Goal: Obtain resource: Download file/media

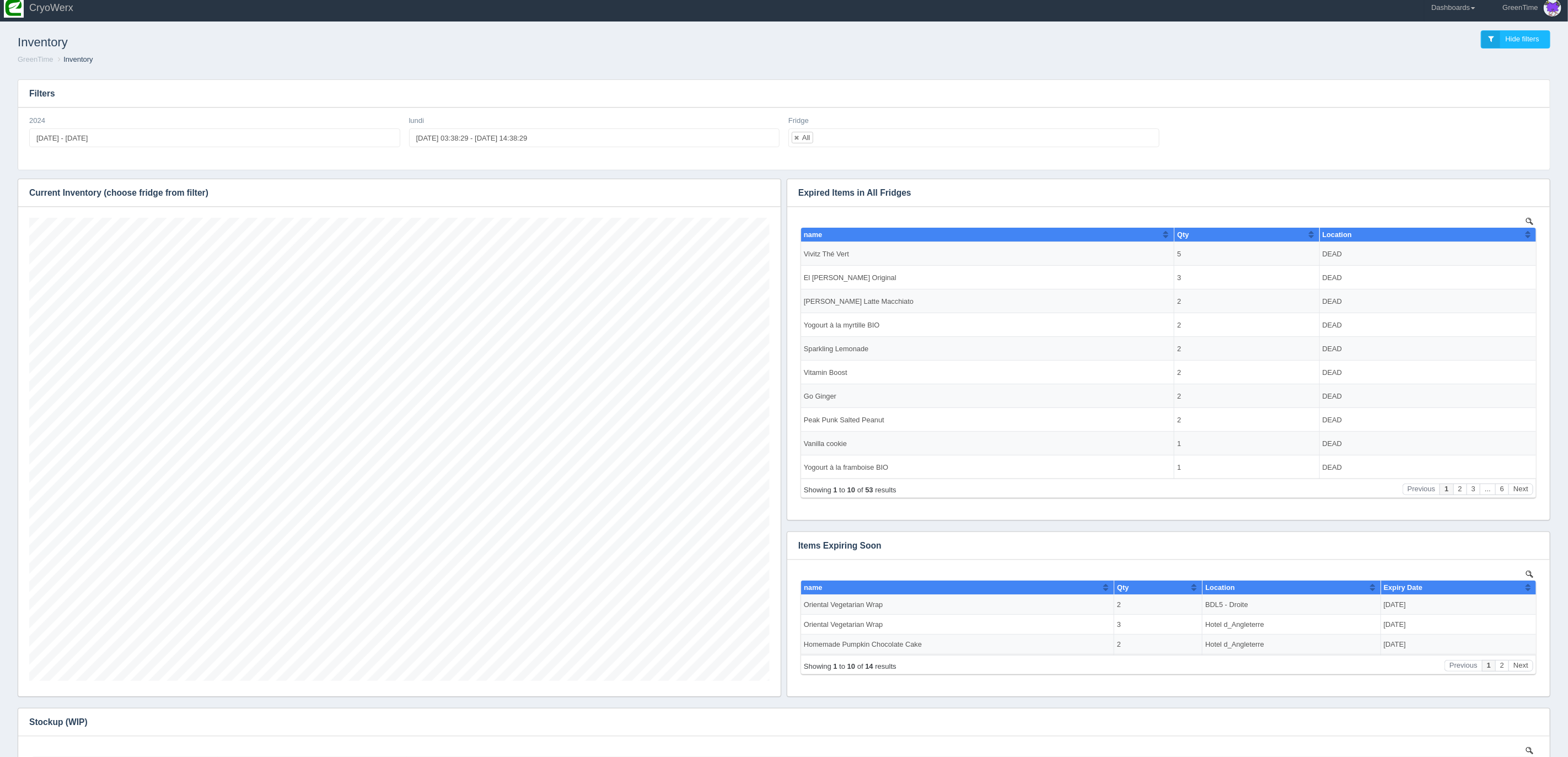
scroll to position [7, 0]
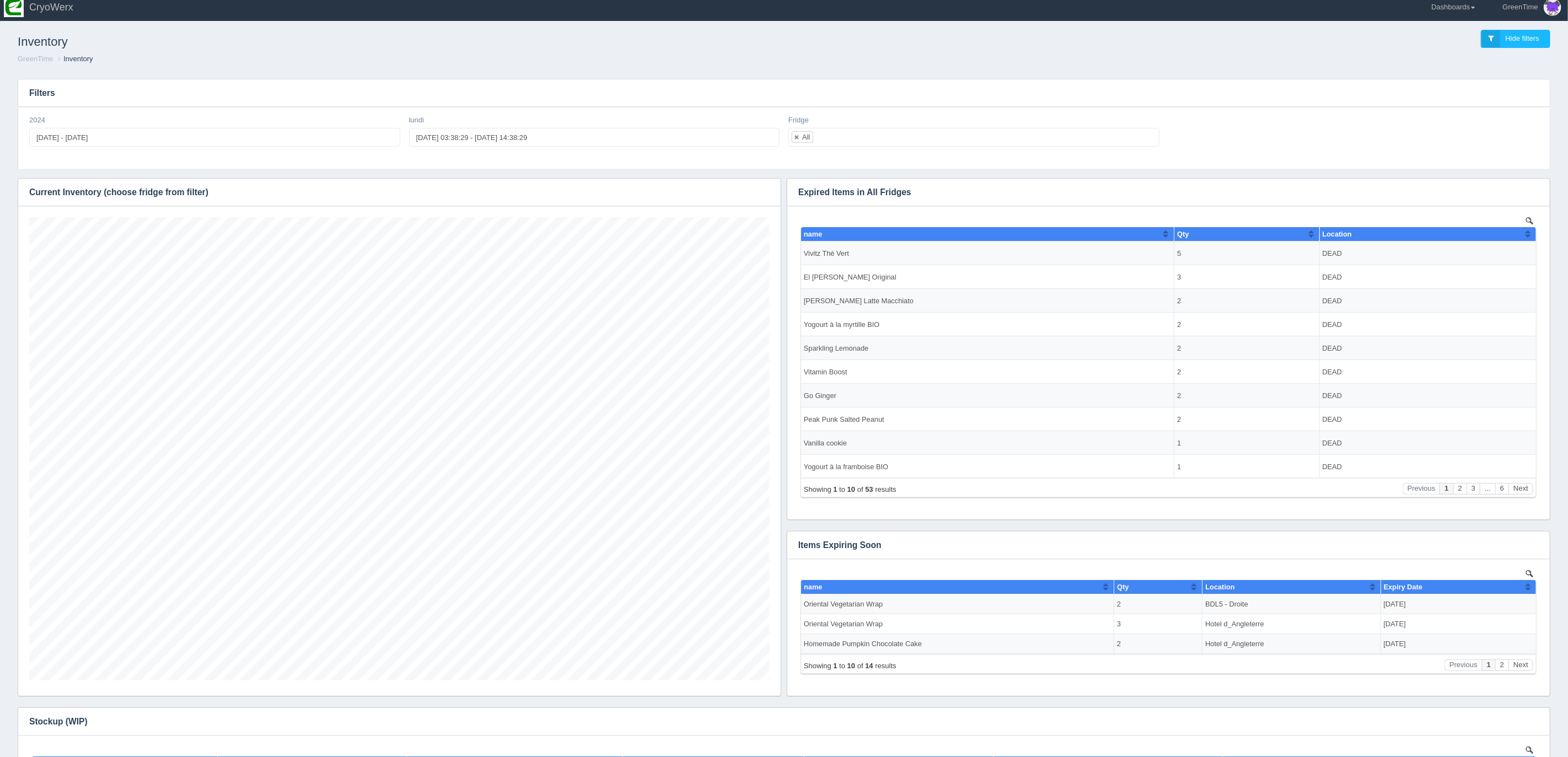
click at [851, 66] on div "Inventory Hide filters GreenTime Inventory" at bounding box center [784, 47] width 1559 height 46
type input "2024-01-01"
type input "2024-07-28"
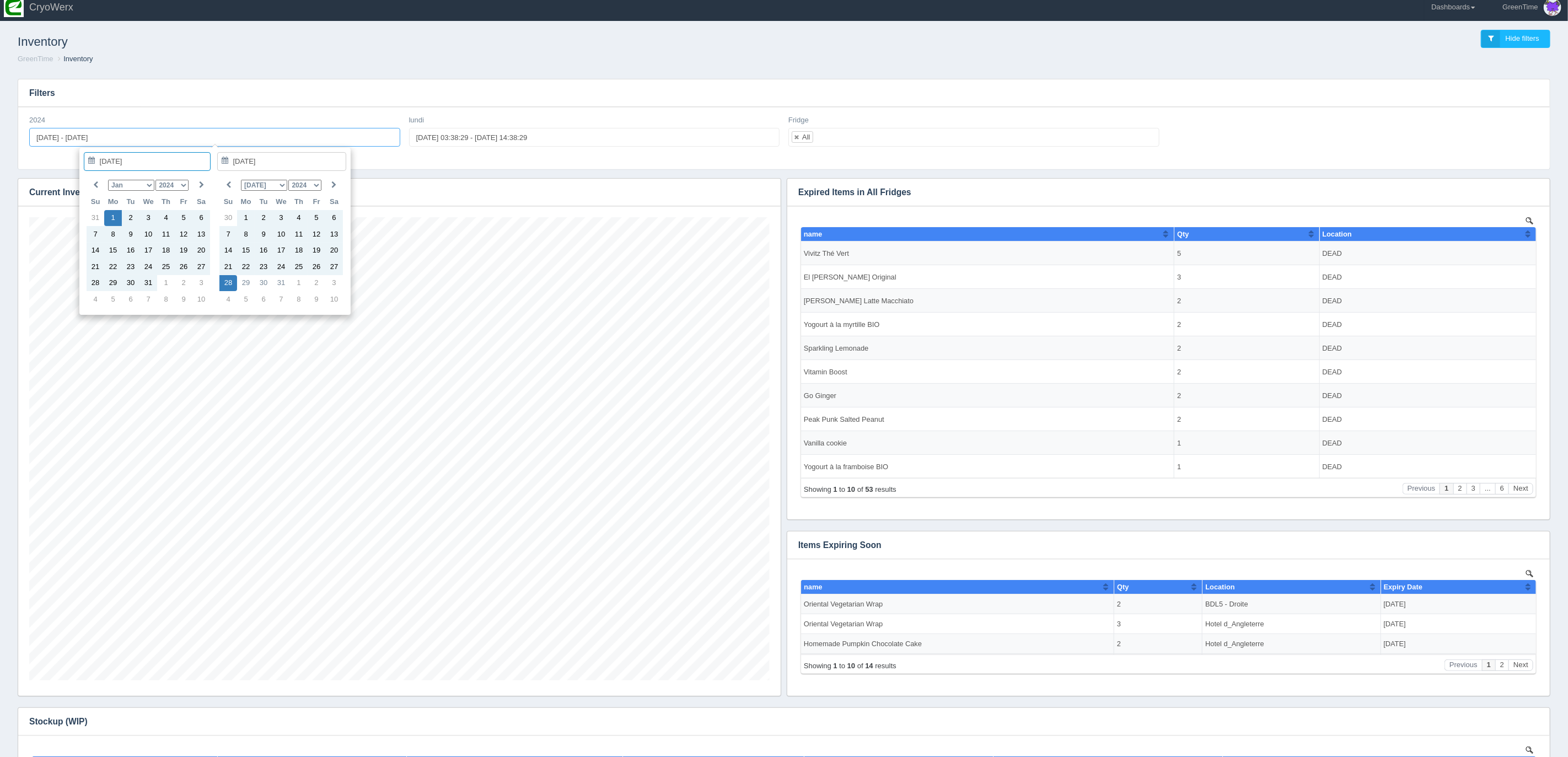
click at [104, 145] on input "[DATE] - [DATE]" at bounding box center [215, 137] width 371 height 19
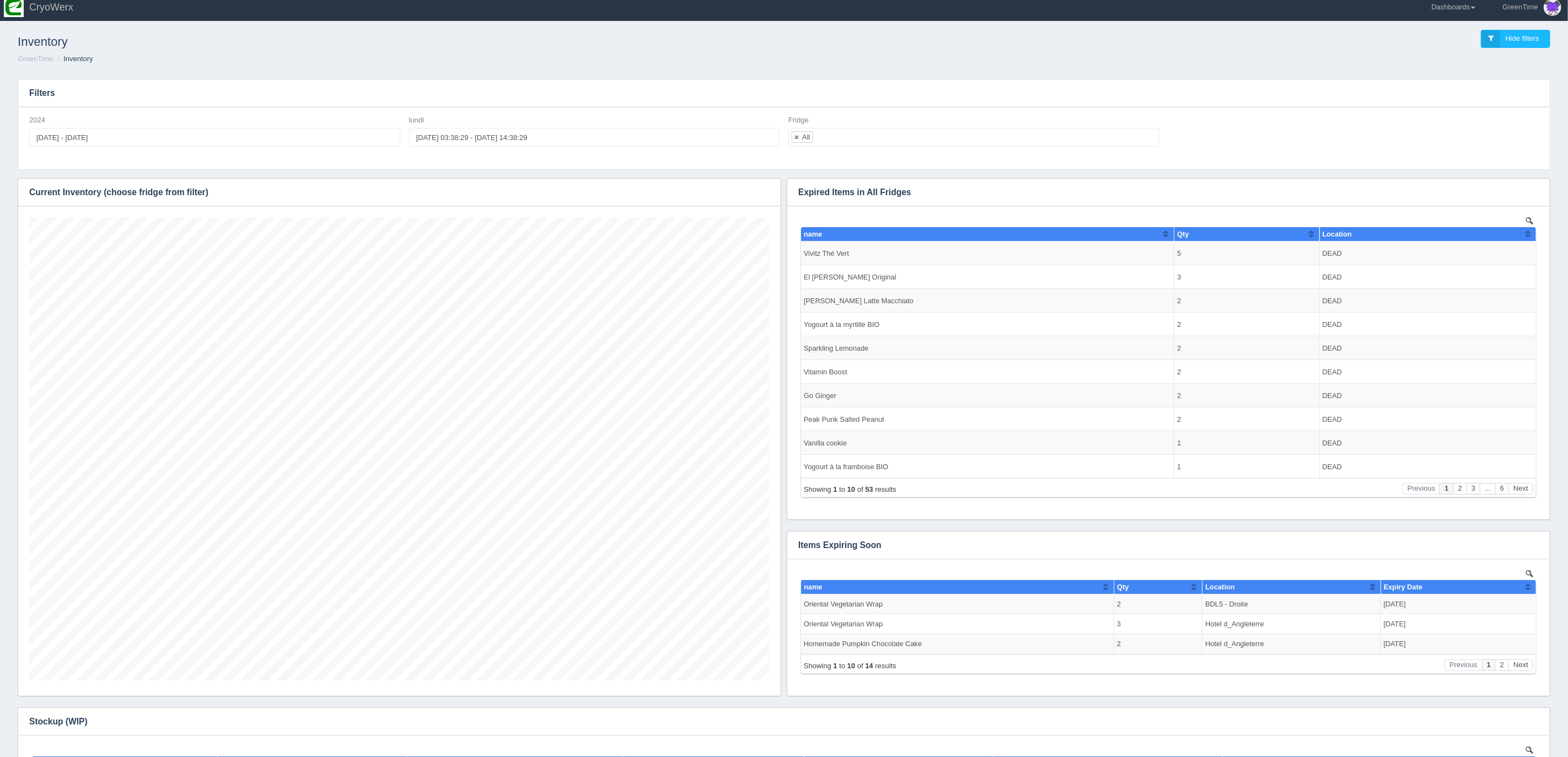
click at [475, 58] on ol "GreenTime Inventory" at bounding box center [783, 59] width 1550 height 10
click at [997, 122] on div "Fridge All No matches found All None SPARE Gunvor SPARE BDL5 - Gauche CRYOWerx …" at bounding box center [974, 131] width 371 height 32
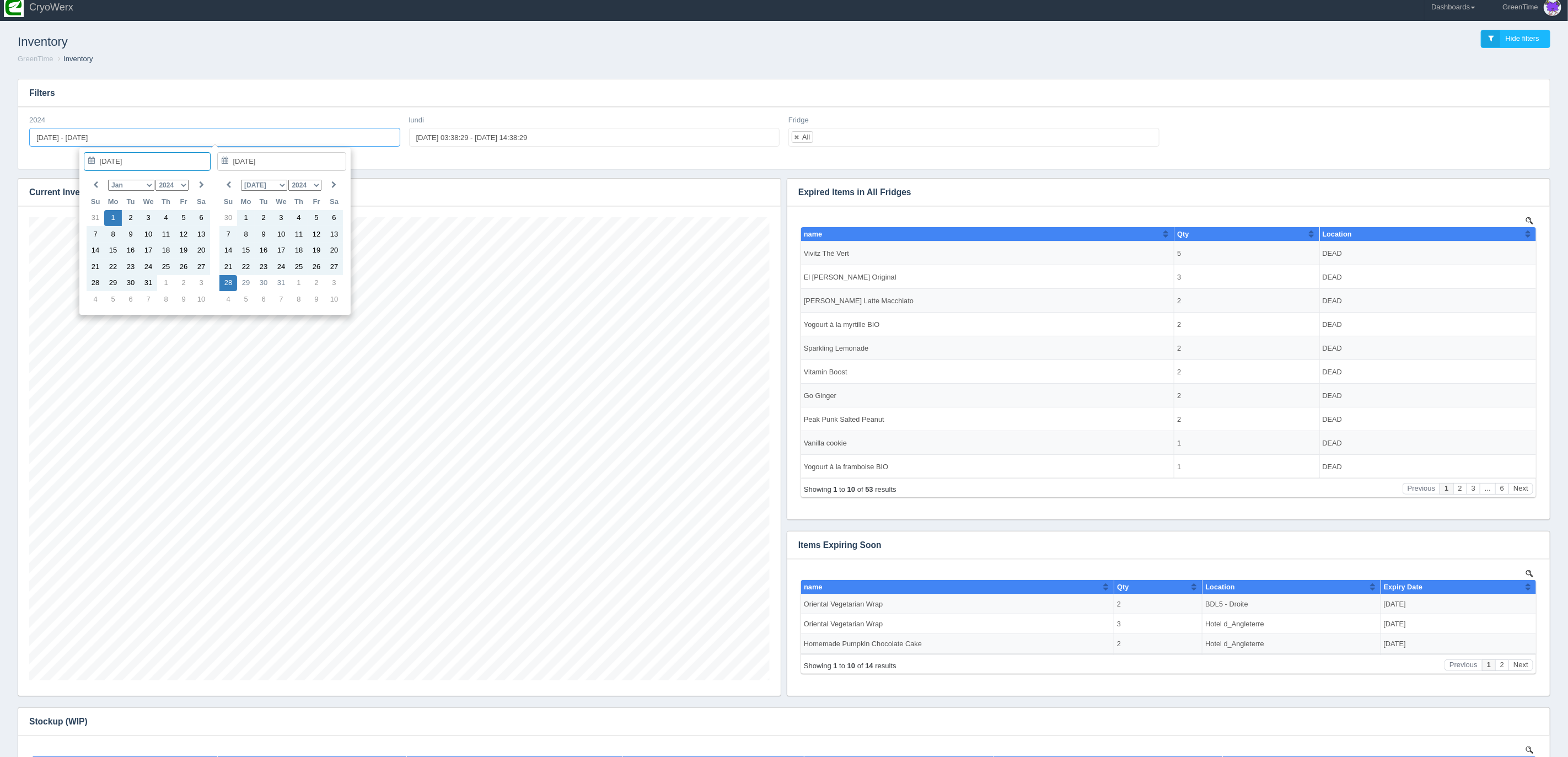
drag, startPoint x: 85, startPoint y: 138, endPoint x: 73, endPoint y: 138, distance: 12.0
click at [85, 138] on input "[DATE] - [DATE]" at bounding box center [215, 137] width 371 height 19
click at [147, 184] on select "Jan Feb Mar Apr May Jun Jul Aug Sep Oct Nov Dec" at bounding box center [131, 185] width 46 height 11
click at [184, 184] on select "1974 1975 1976 1977 1978 1979 1980 1981 1982 1983 1984 1985 1986 1987 1988 1989…" at bounding box center [172, 185] width 33 height 11
click at [184, 183] on select "1974 1975 1976 1977 1978 1979 1980 1981 1982 1983 1984 1985 1986 1987 1988 1989…" at bounding box center [172, 185] width 33 height 11
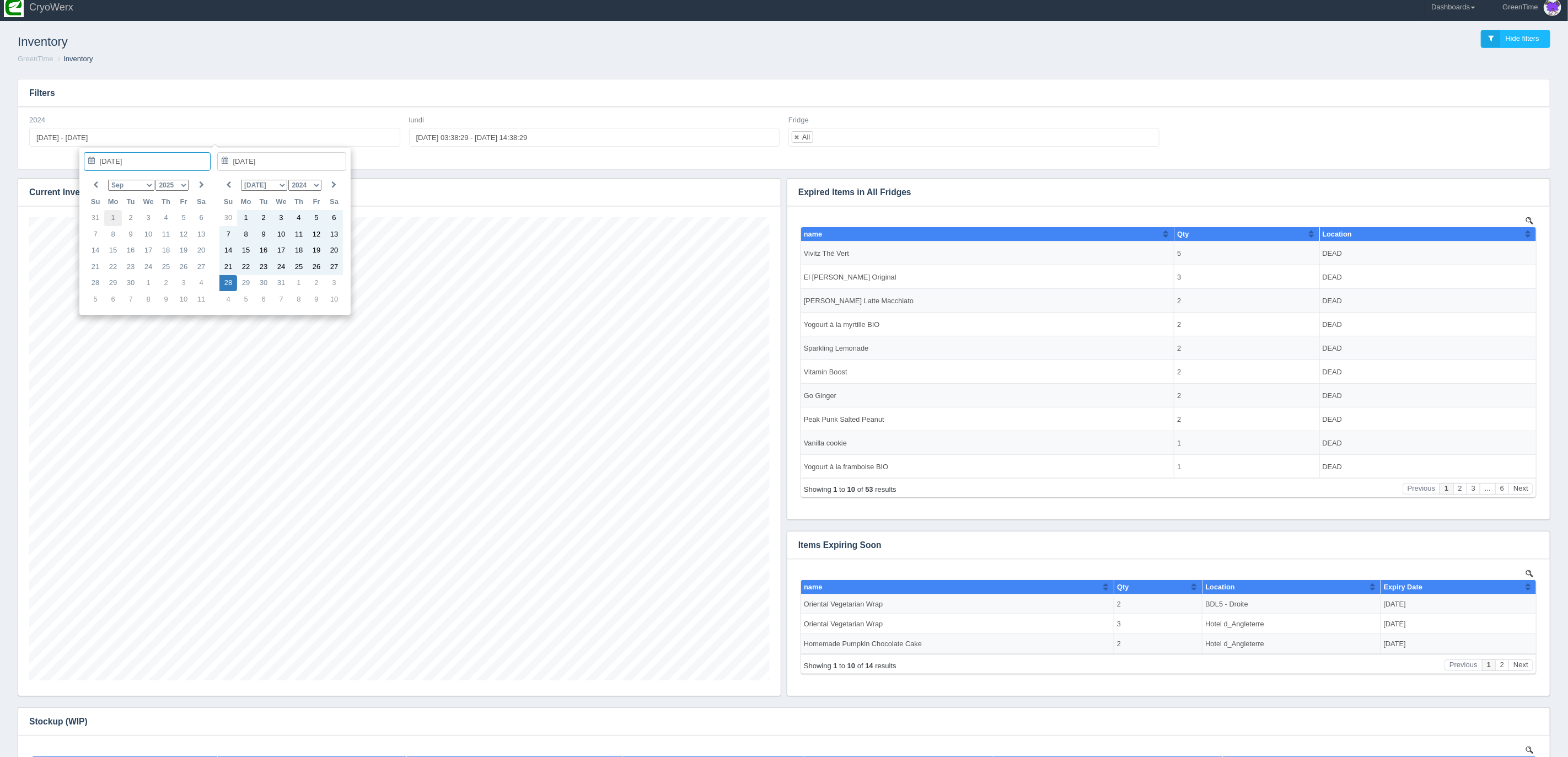
type input "2025-09-01"
click at [149, 183] on select "Jan Feb Mar Apr May Jun Jul Aug Sep Oct Nov Dec" at bounding box center [131, 185] width 46 height 11
type input "2025-08-29"
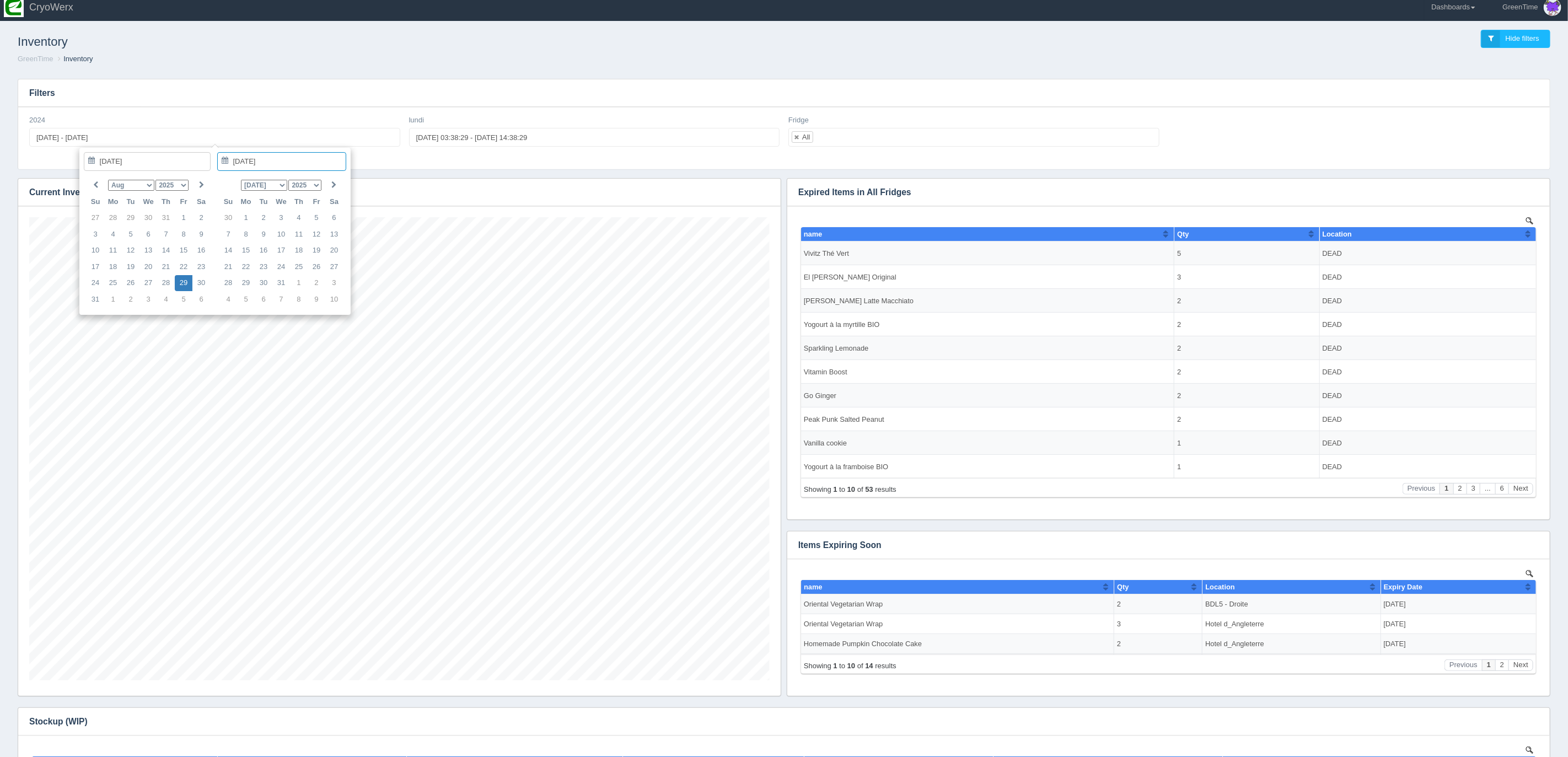
type input "2025-08-29 - 2025-08-29"
click at [796, 136] on link at bounding box center [797, 137] width 7 height 7
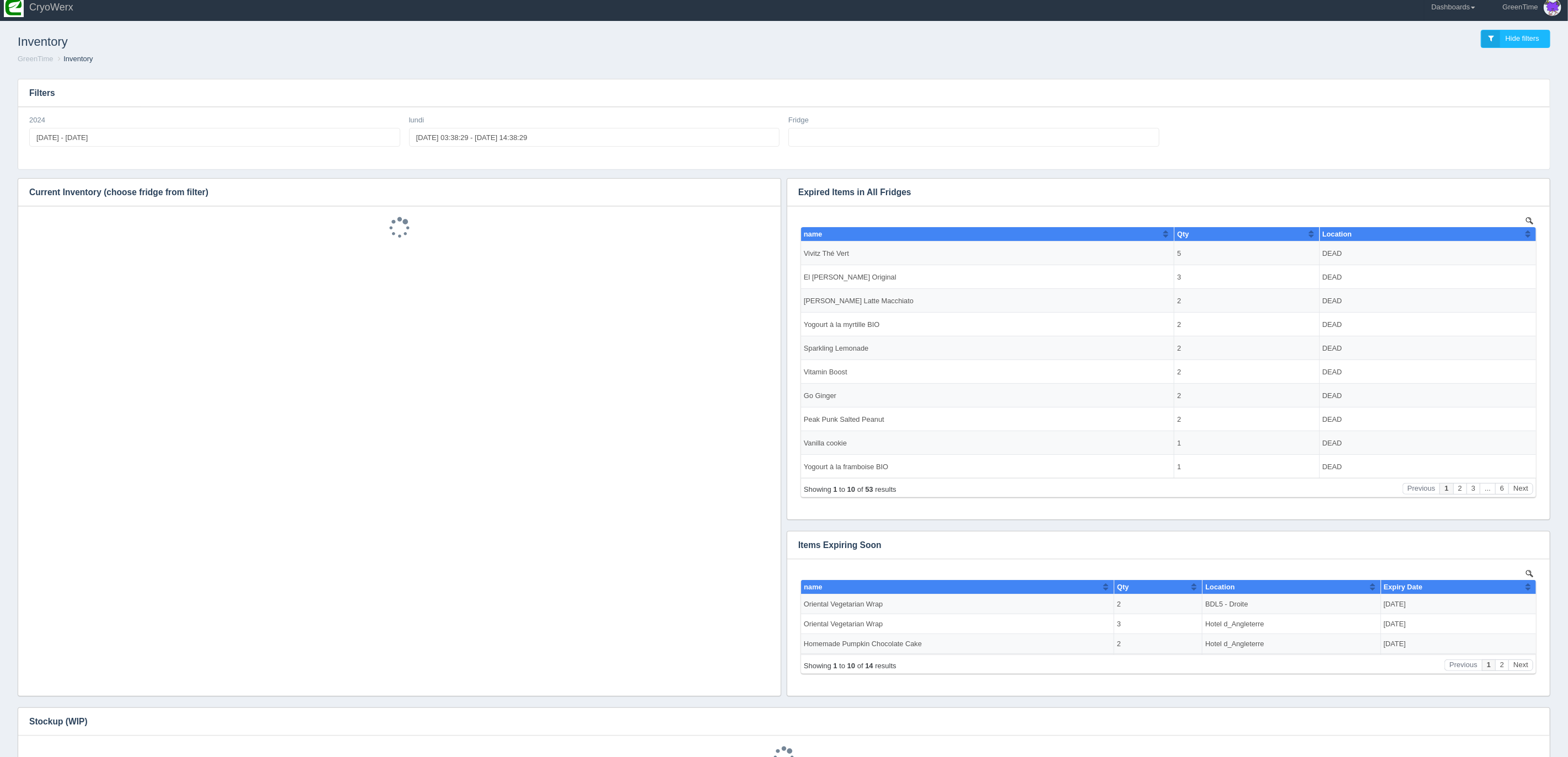
select select
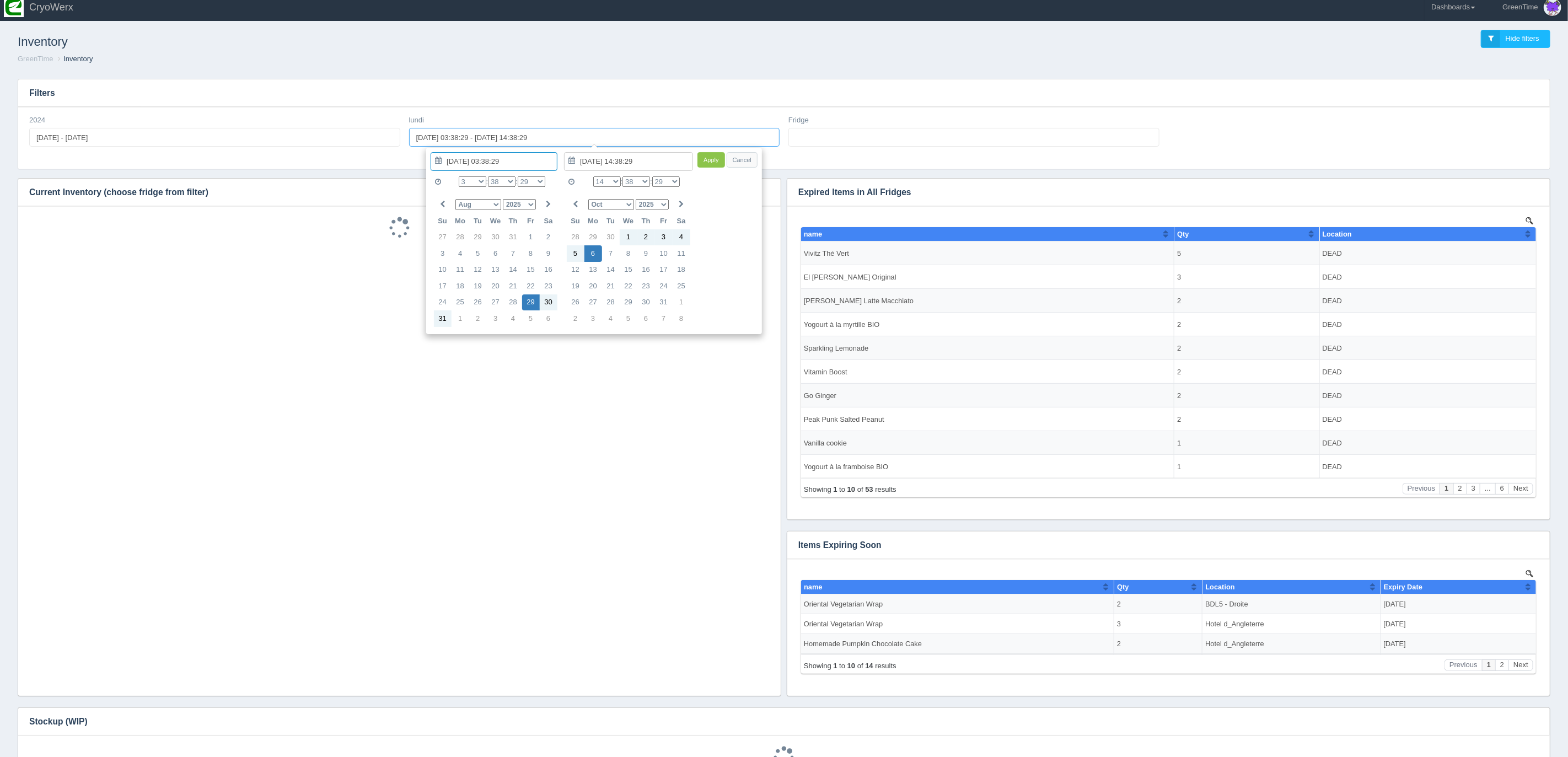
drag, startPoint x: 471, startPoint y: 137, endPoint x: 480, endPoint y: 137, distance: 9.0
click at [471, 137] on input "2025-08-29 03:38:29 - 2025-10-06 14:38:29" at bounding box center [595, 137] width 371 height 19
type input "2025-10-07 04:38:29 - 2025-10-07 09:38:29"
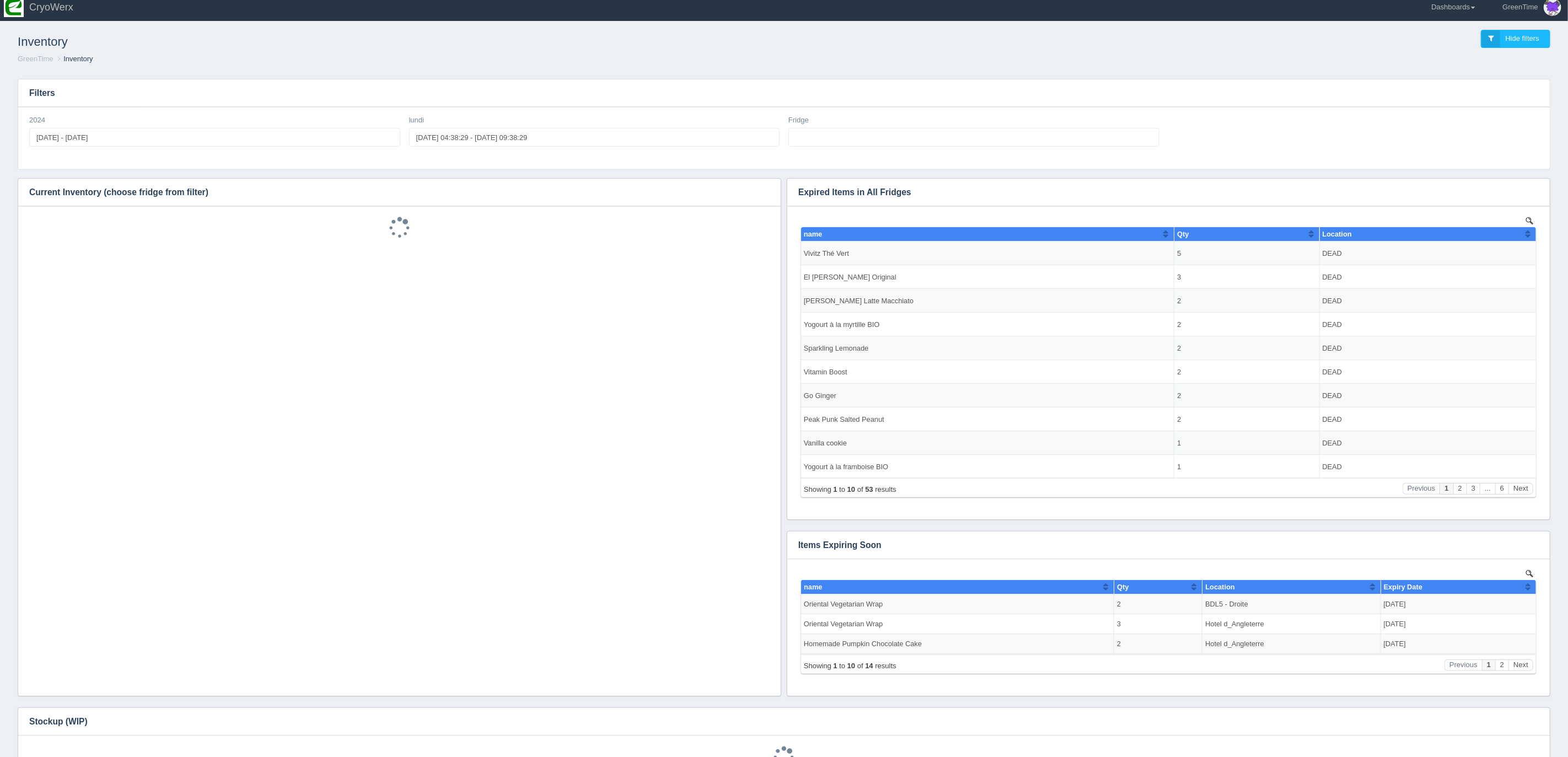
click at [464, 104] on h3 "Filters" at bounding box center [784, 92] width 1531 height 27
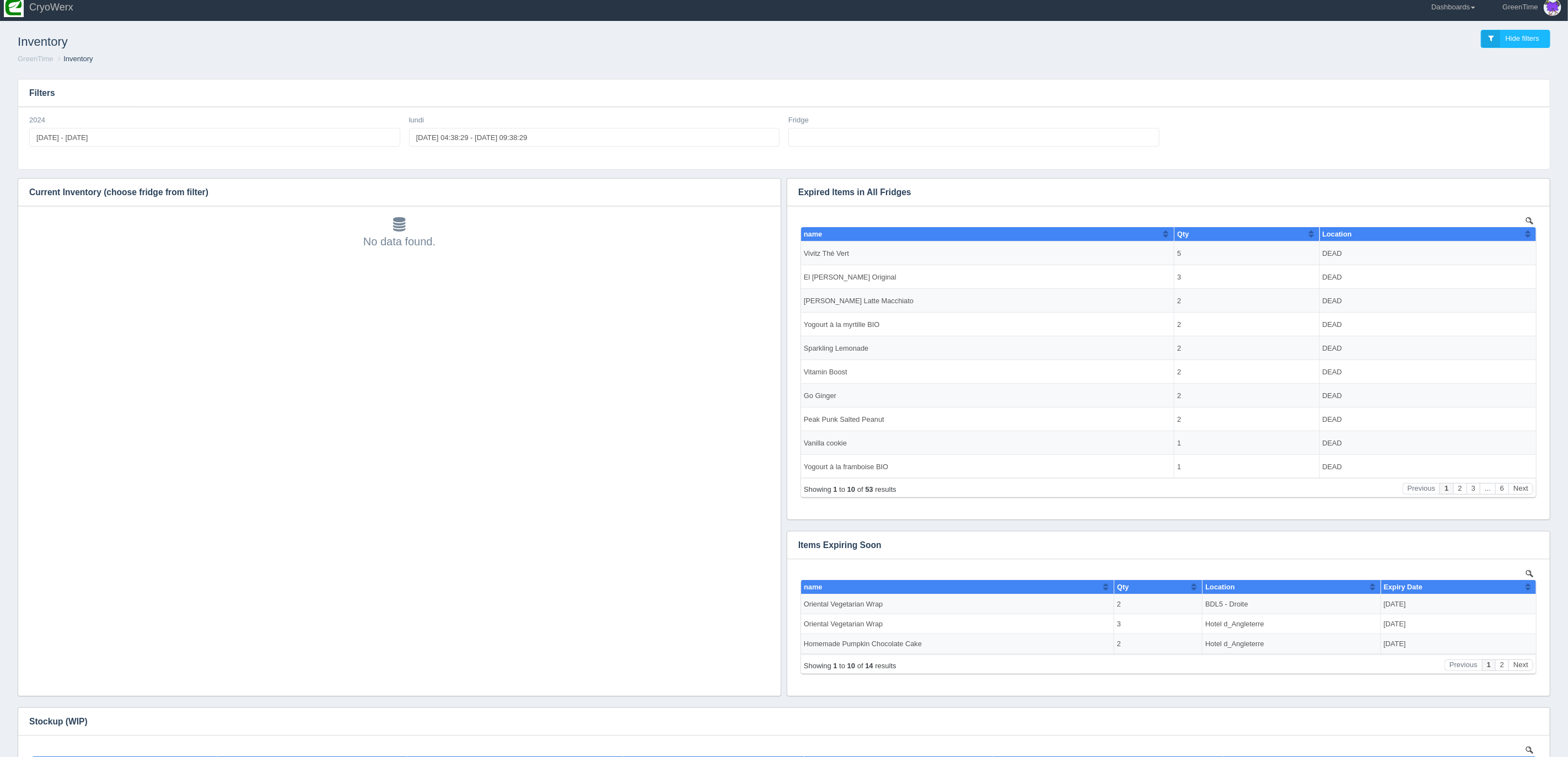
scroll to position [0, 0]
type input "2025-10-07 04:38:29"
type input "2025-10-07 09:38:29"
click at [436, 140] on input "2025-10-07 04:38:29 - 2025-10-07 09:38:29" at bounding box center [595, 137] width 371 height 19
click at [482, 77] on div "Filters 2024 2025-08-29 - 2025-08-29 lundi 2025-10-07 04:38:29 - 2025-10-07 09:…" at bounding box center [783, 494] width 1550 height 847
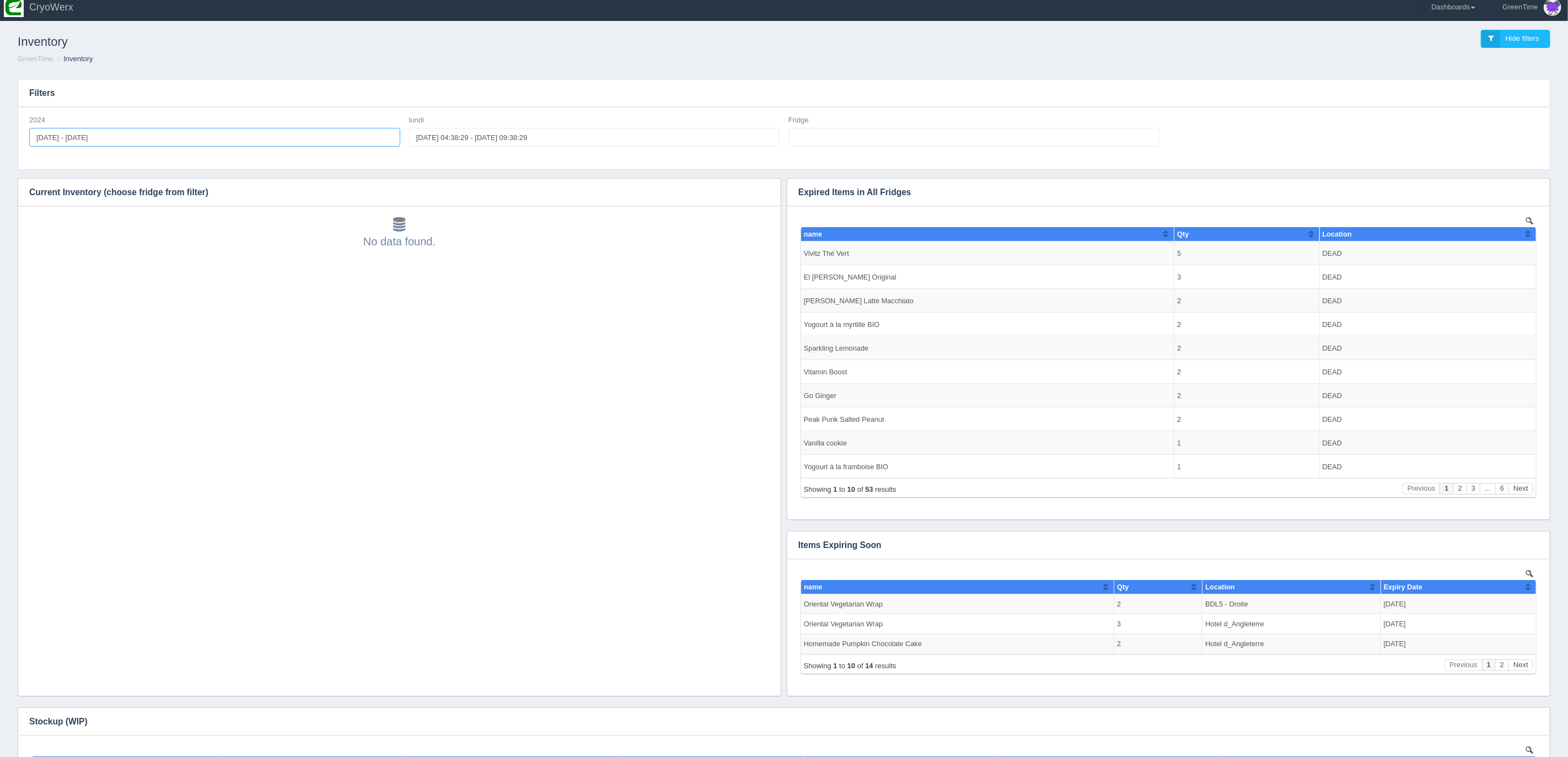
click at [130, 138] on input "2025-08-29 - 2025-08-29" at bounding box center [215, 137] width 371 height 19
drag, startPoint x: 830, startPoint y: 122, endPoint x: 832, endPoint y: 129, distance: 7.3
click at [831, 124] on div "Fridge No matches found No matches found All None SPARE Gunvor SPARE BDL5 - Gau…" at bounding box center [974, 131] width 371 height 32
click at [832, 130] on ul at bounding box center [974, 137] width 371 height 19
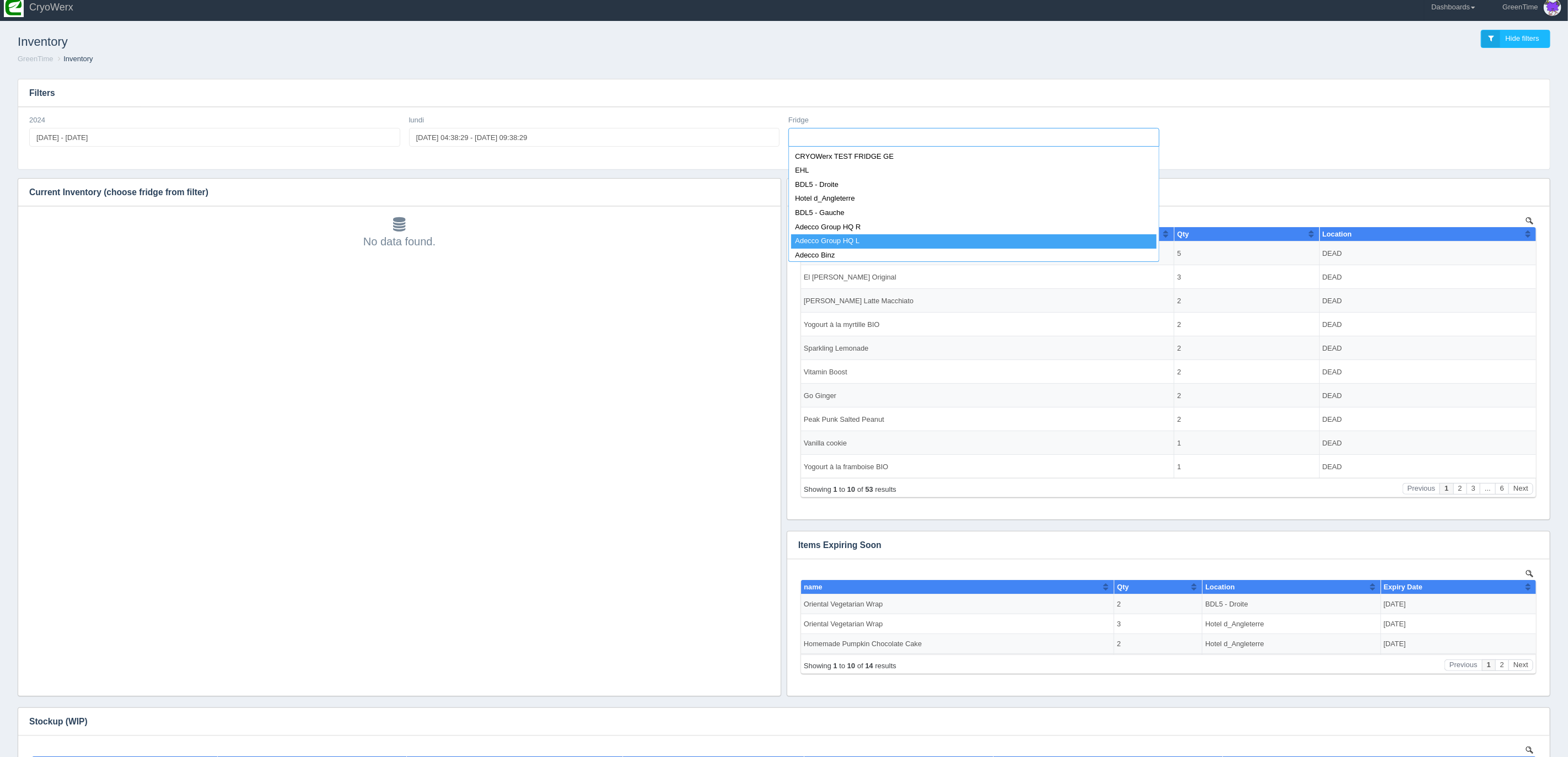
scroll to position [45, 0]
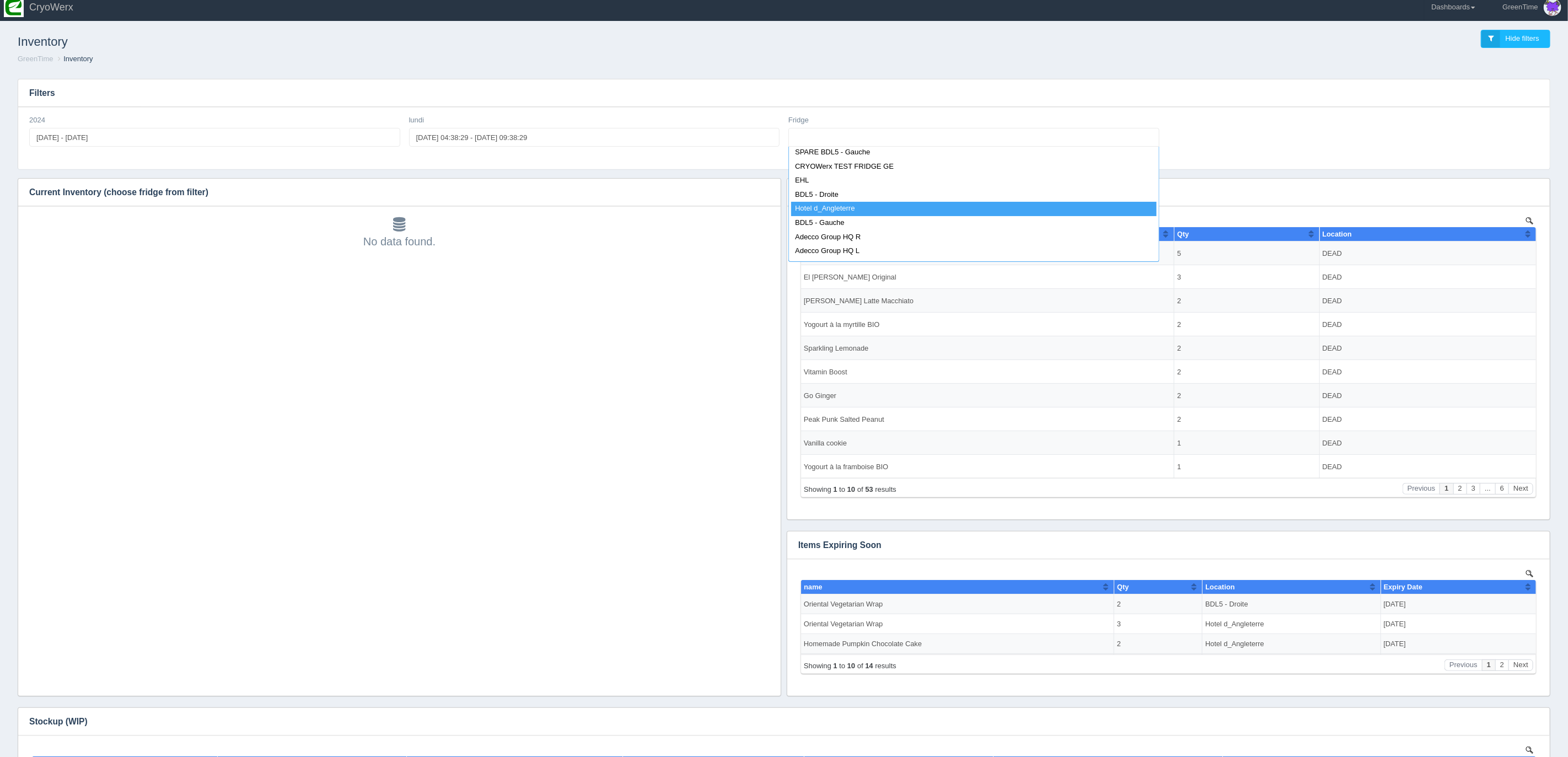
select select "Hotel d_Angleterre"
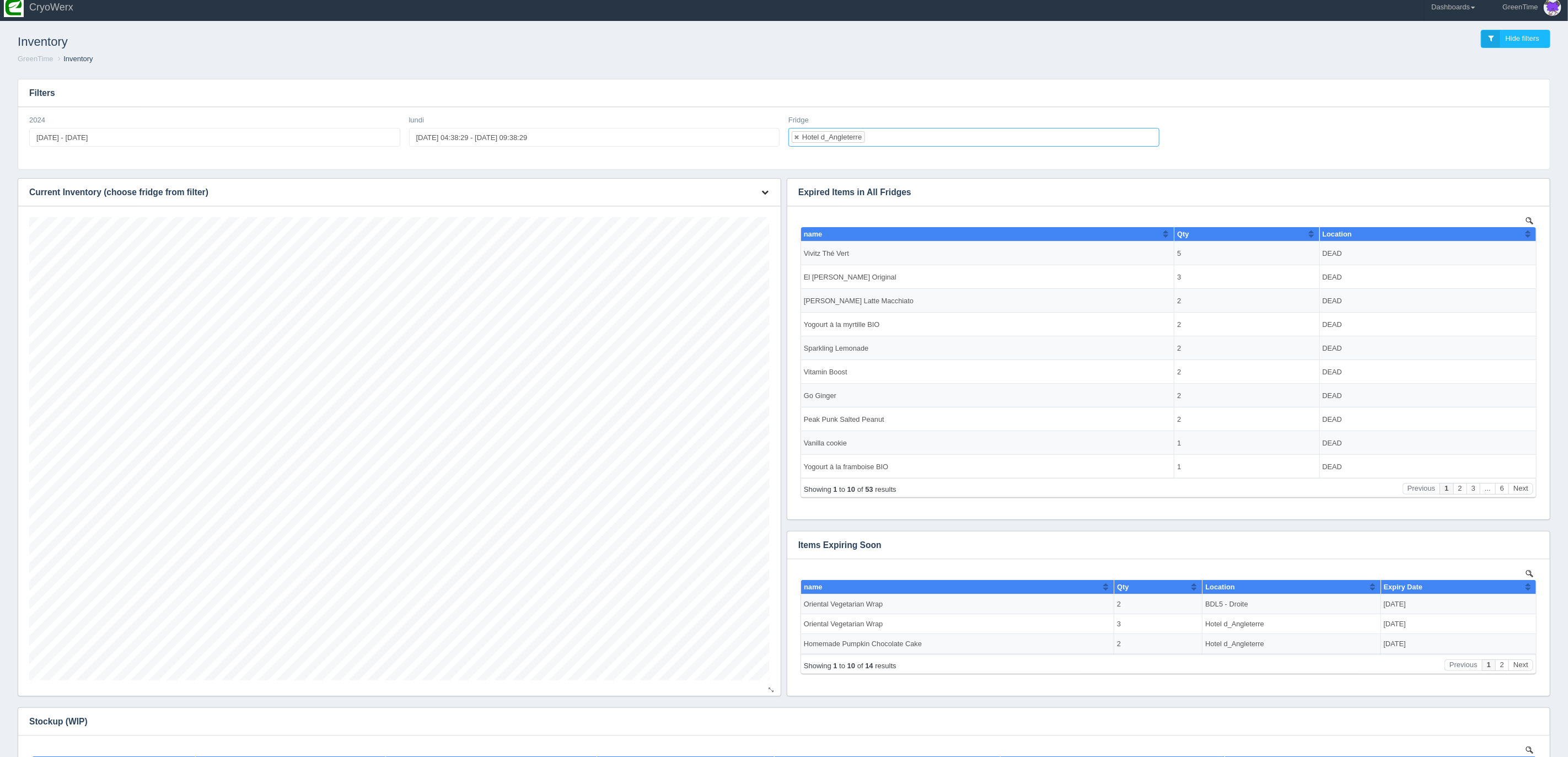
scroll to position [463, 740]
click at [768, 191] on icon "button" at bounding box center [765, 192] width 7 height 7
click at [727, 210] on link "Download CSV" at bounding box center [728, 209] width 88 height 16
click at [1265, 18] on header "Toggle navigation CryoWerx GreenTime Edit Profile Logout Dashboards [GEOGRAPHIC…" at bounding box center [784, 7] width 1568 height 27
click at [114, 134] on input "2025-08-29 - 2025-08-29" at bounding box center [215, 137] width 371 height 19
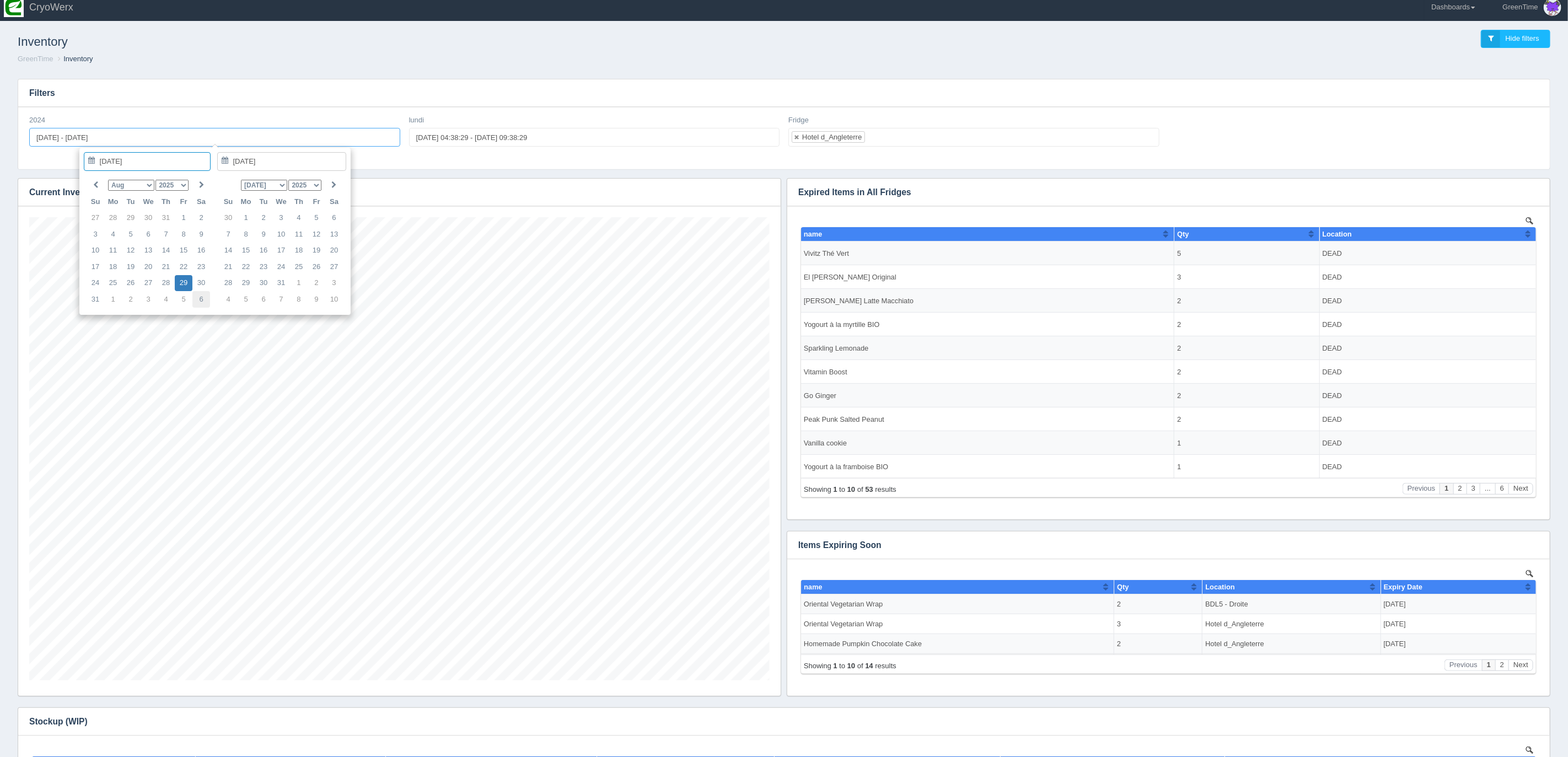
type input "2025-09-06"
type input "2025-09-06 - 2025-09-06"
click at [48, 139] on input "2025-09-06 - 2025-09-06" at bounding box center [215, 136] width 371 height 19
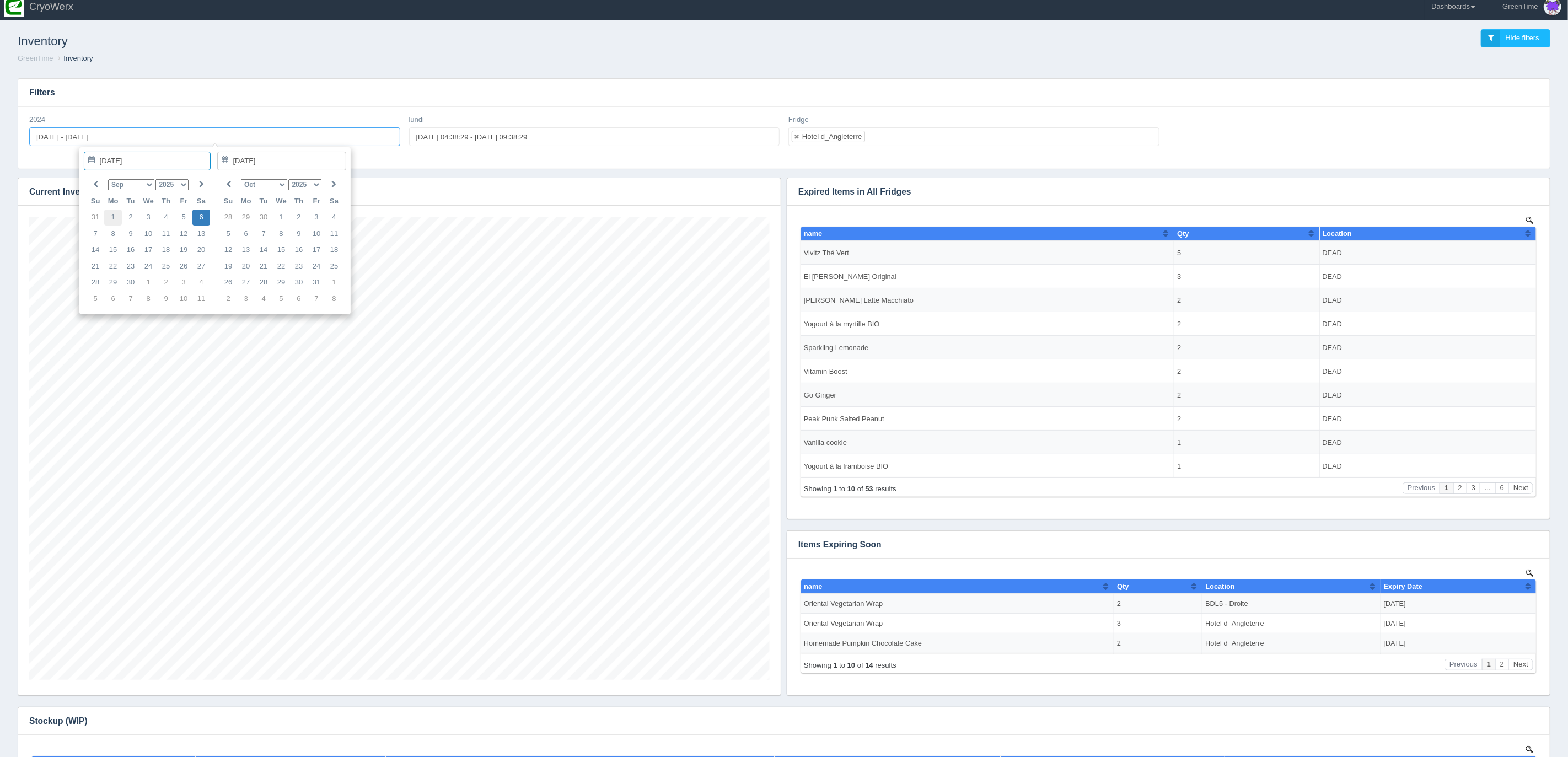
type input "2025-09-01"
type input "2025-09-06"
type input "2025-09-01 - 2025-09-06"
click at [279, 97] on h3 "Filters" at bounding box center [784, 92] width 1531 height 27
click at [950, 133] on ul "Hotel d_Angleterre" at bounding box center [974, 136] width 371 height 19
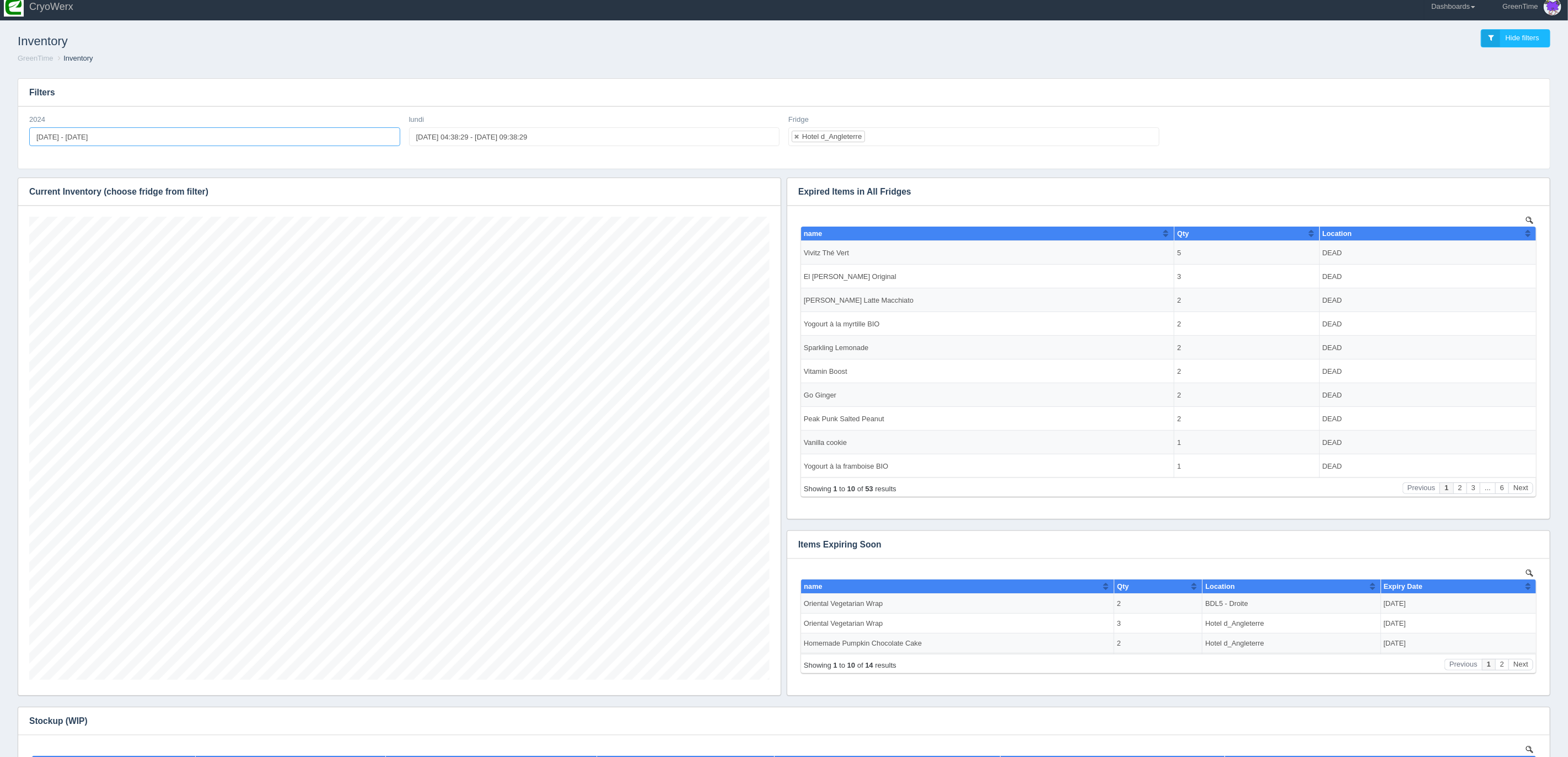
click at [202, 144] on input "2025-09-01 - 2025-09-06" at bounding box center [215, 136] width 371 height 19
click at [68, 135] on input "2025-09-01 - 2025-09-06" at bounding box center [215, 136] width 371 height 19
click at [142, 180] on select "Jan Feb Mar Apr May Jun Jul Aug Sep Oct Nov Dec" at bounding box center [131, 184] width 46 height 11
type input "2025-08-29"
type input "2025-10-04"
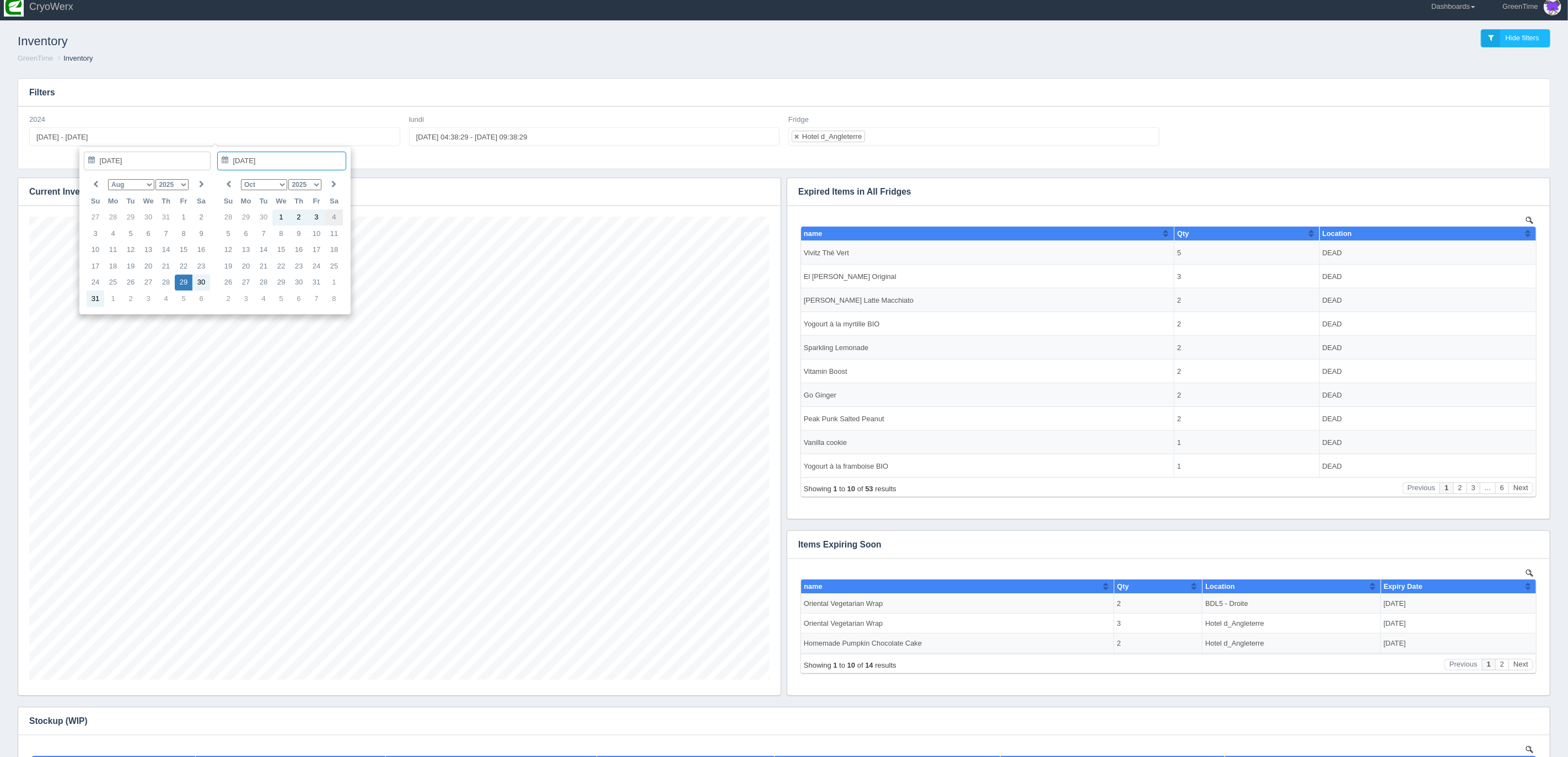
type input "2025-08-29 - 2025-10-04"
click at [306, 169] on div "Filters 2024 2025-08-29 - 2025-10-04 lundi 2025-10-07 04:38:29 - 2025-10-07 09:…" at bounding box center [784, 124] width 1533 height 91
click at [271, 190] on h3 "Current Inventory (choose fridge from filter)" at bounding box center [382, 192] width 729 height 27
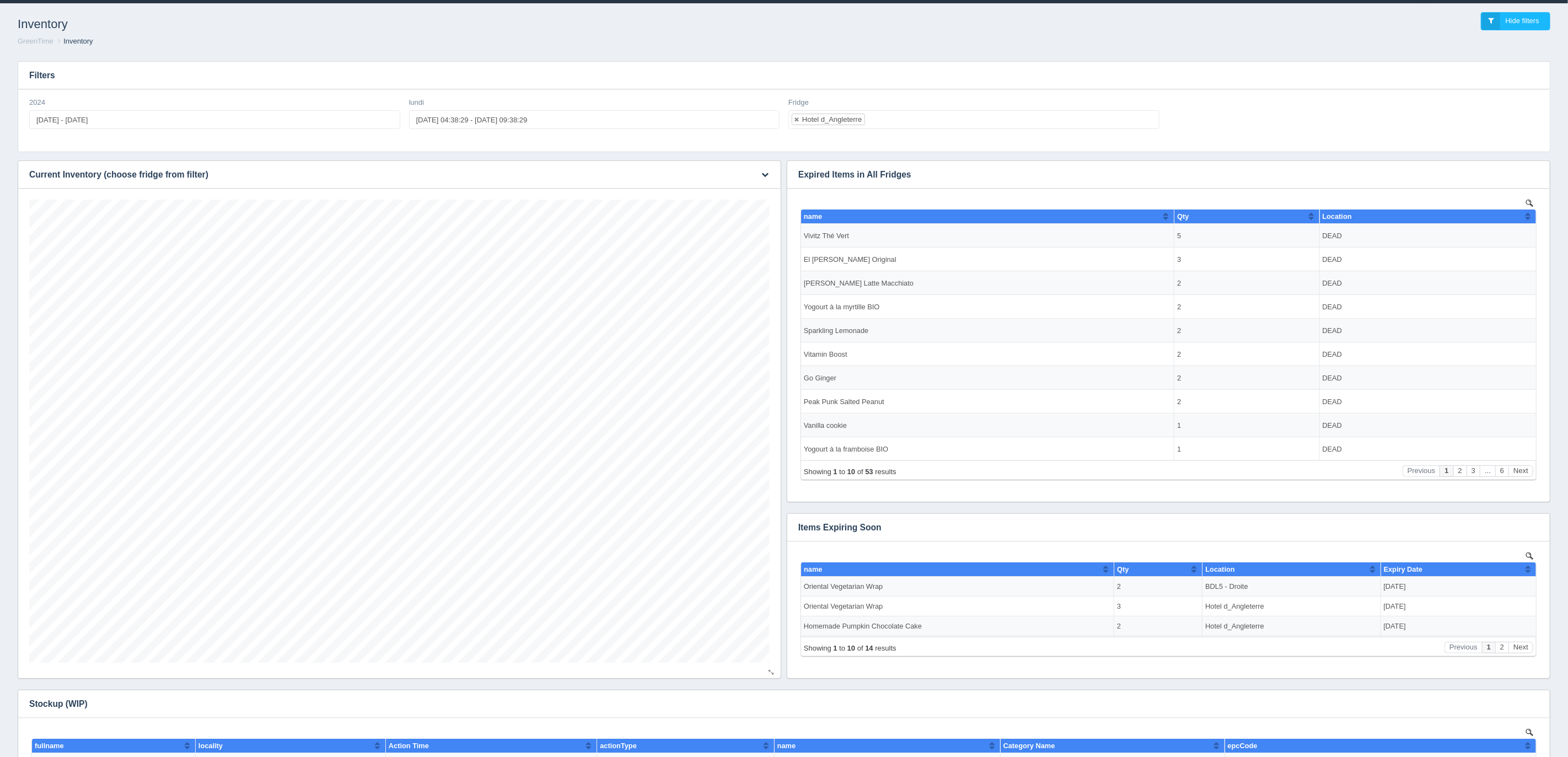
scroll to position [0, 0]
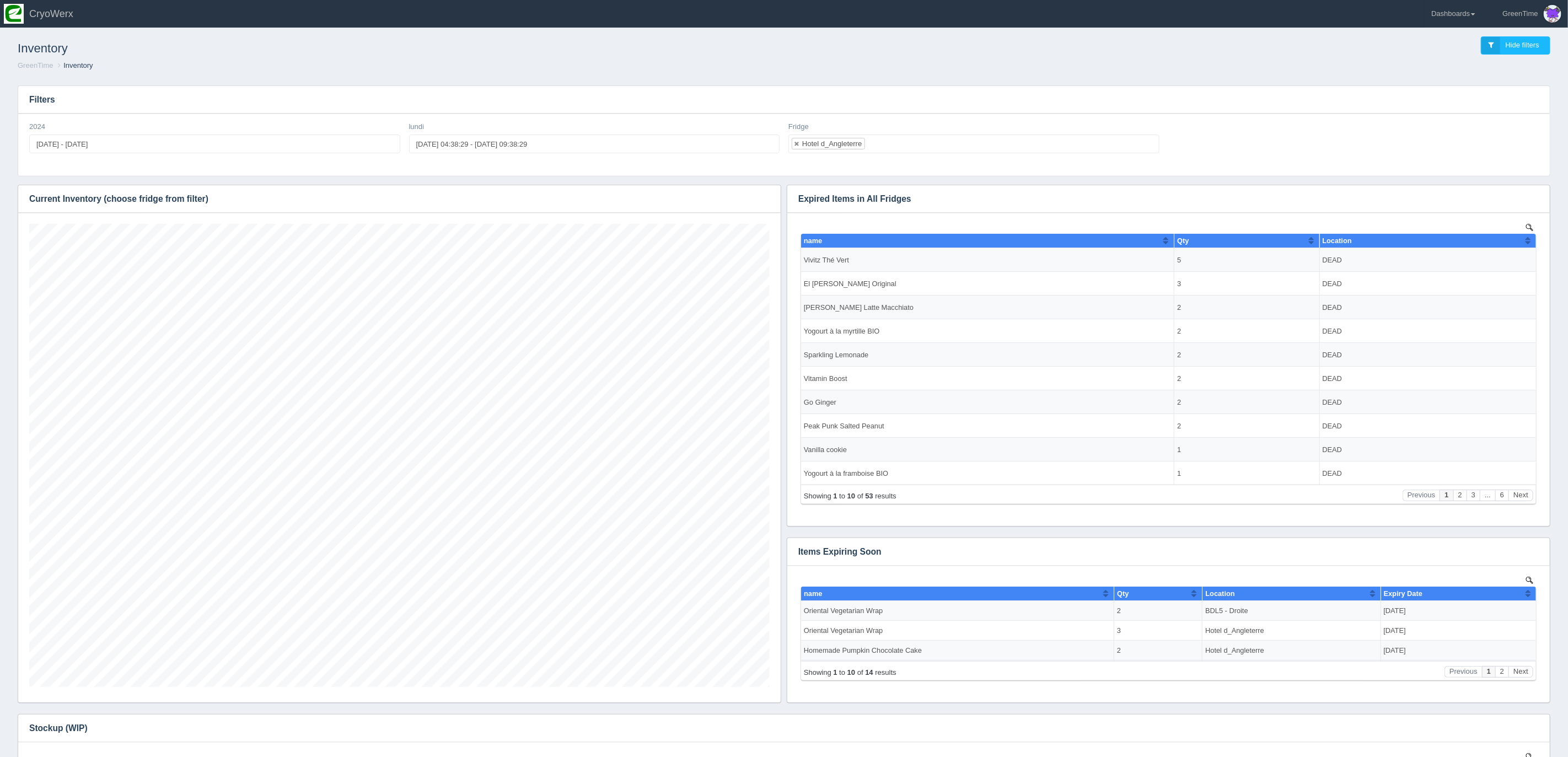
click at [515, 166] on div "2024 2025-08-29 - 2025-10-04 lundi 2025-10-07 04:38:29 - 2025-10-07 09:38:29 Fr…" at bounding box center [784, 145] width 1531 height 62
click at [393, 206] on h3 "Current Inventory (choose fridge from filter)" at bounding box center [382, 198] width 729 height 27
click at [759, 198] on button "button" at bounding box center [765, 199] width 15 height 17
click at [726, 214] on link "Download CSV" at bounding box center [728, 215] width 88 height 16
click at [345, 103] on h3 "Filters" at bounding box center [784, 99] width 1531 height 27
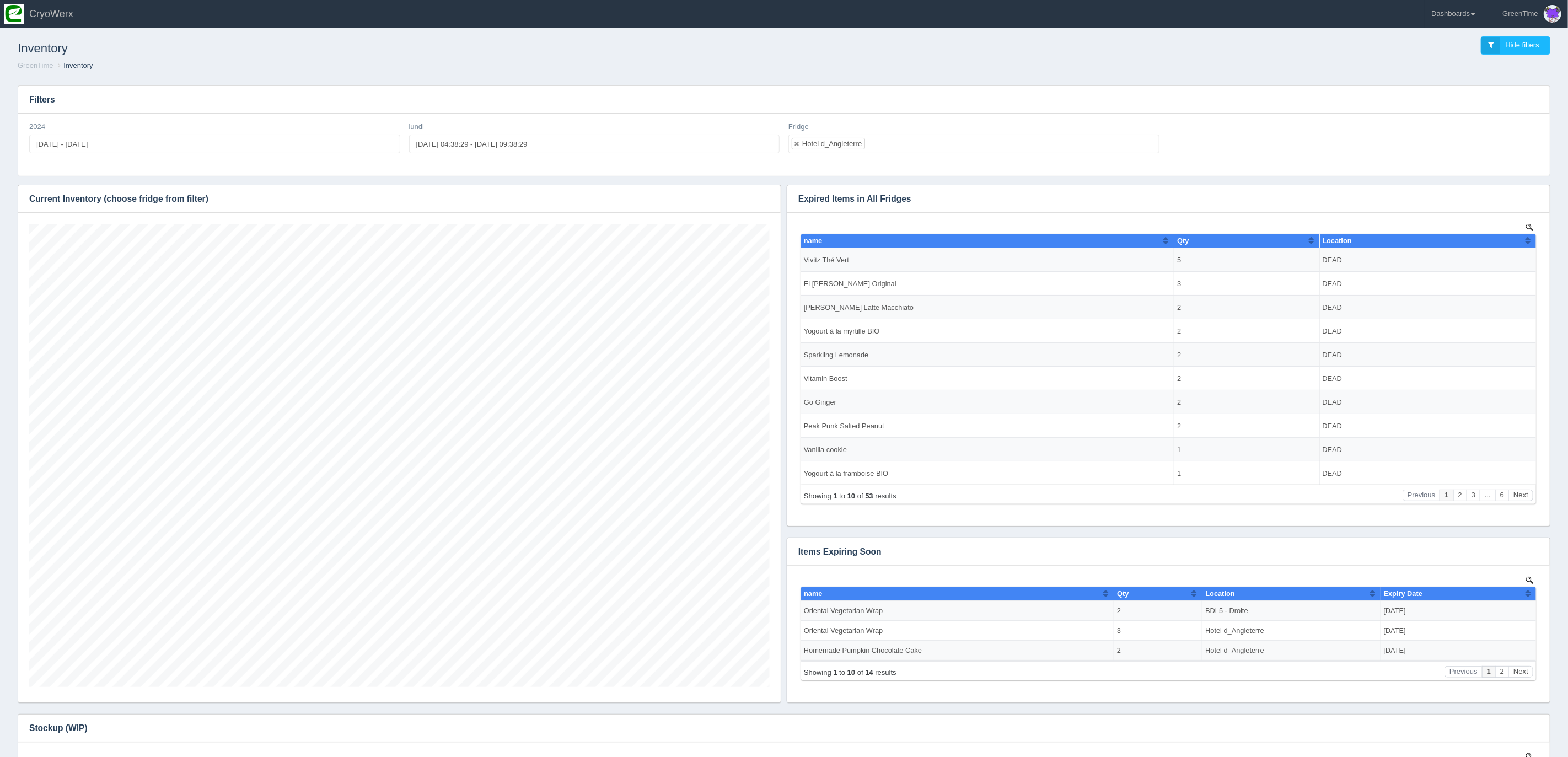
scroll to position [4, 0]
click at [1363, 21] on header "Toggle navigation CryoWerx GreenTime Edit Profile Logout Dashboards [GEOGRAPHIC…" at bounding box center [784, 13] width 1568 height 27
click at [1479, 17] on link "Dashboards" at bounding box center [1454, 13] width 57 height 27
click at [1449, 76] on link "GreenTime" at bounding box center [1499, 80] width 149 height 21
click at [1454, 166] on link "Sales" at bounding box center [1499, 166] width 149 height 21
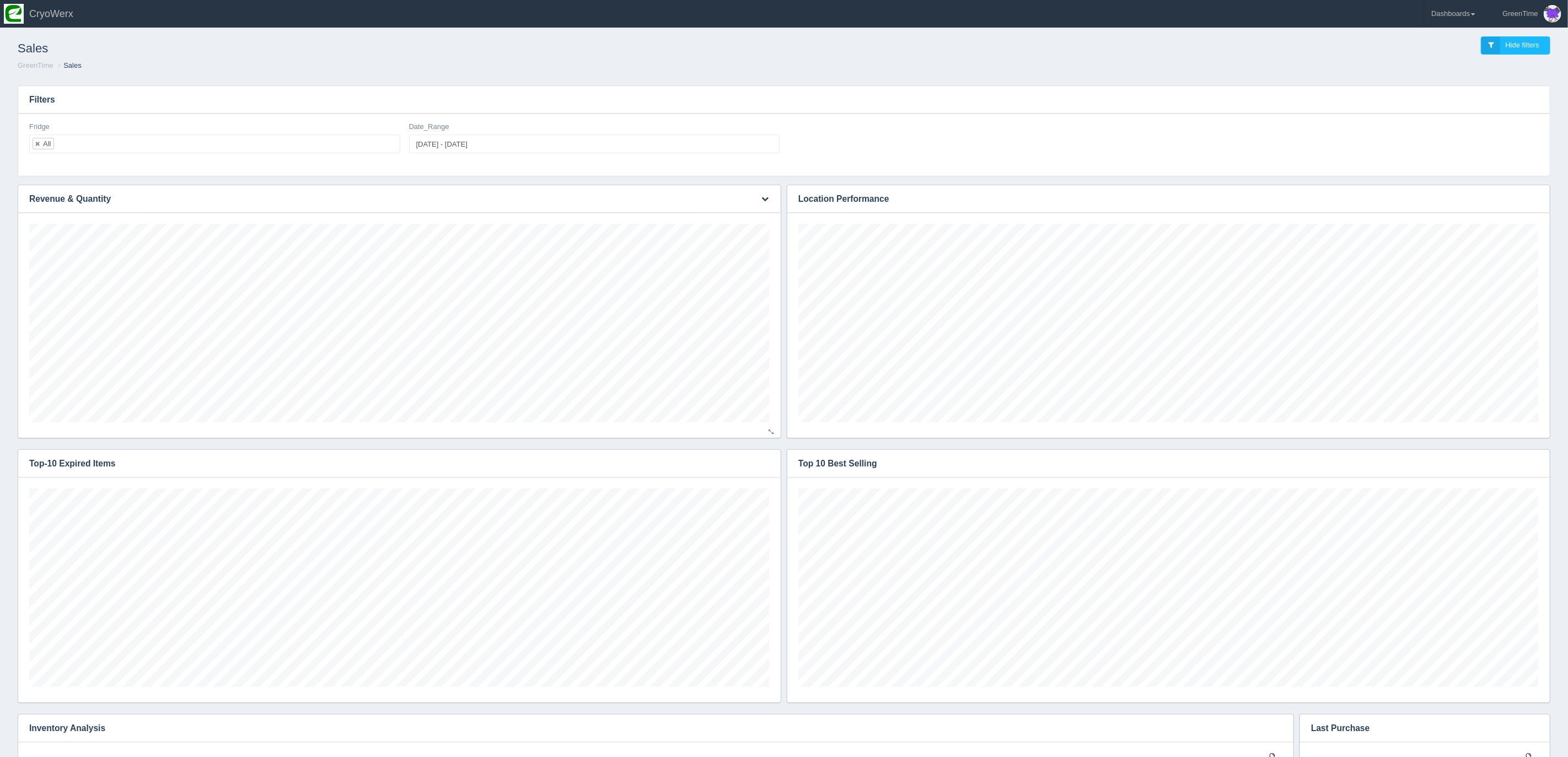
scroll to position [29, 0]
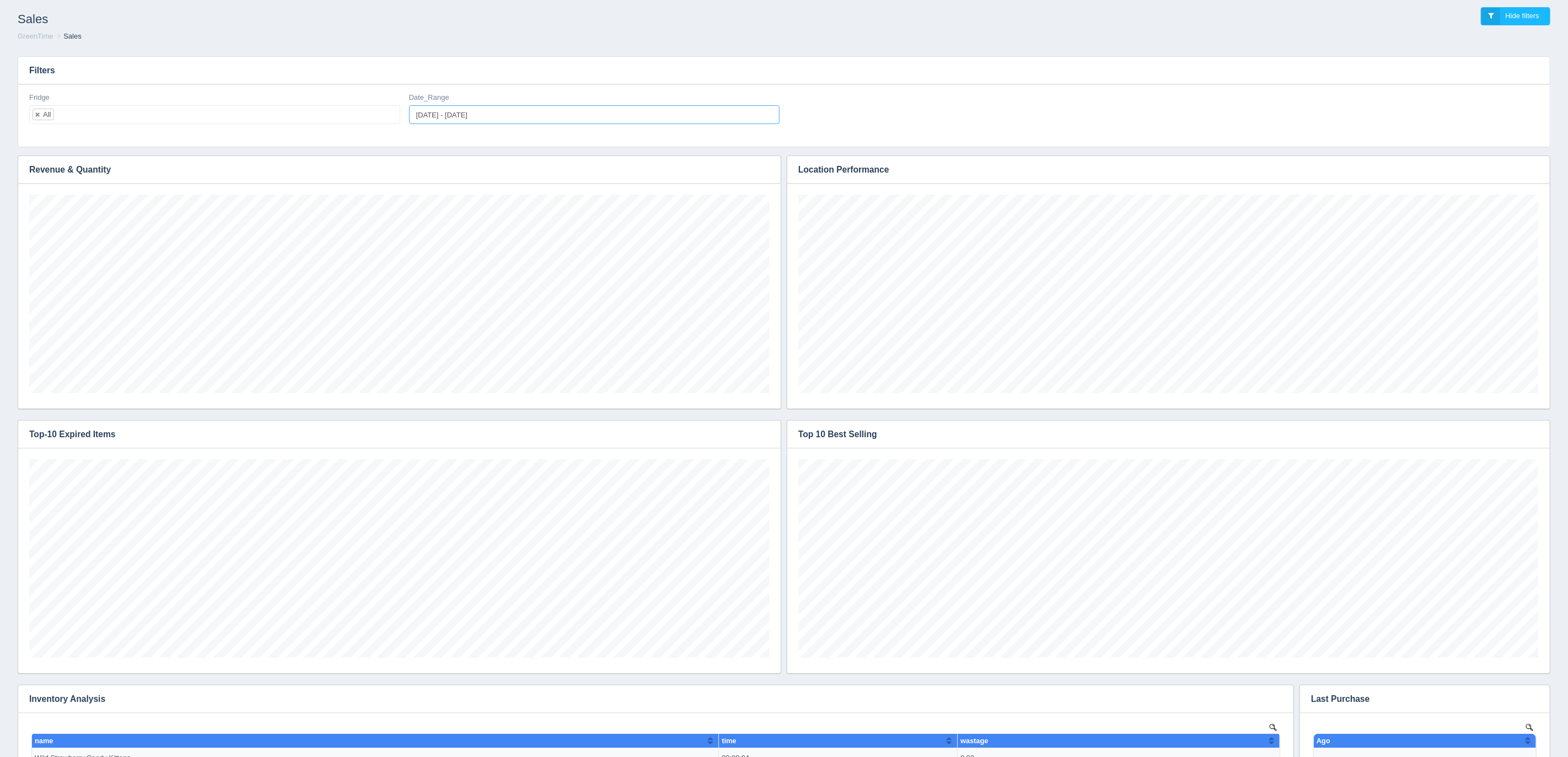
type input "2025-10-06"
type input "2025-10-07"
click at [450, 117] on input "2025-10-06 - 2025-10-07" at bounding box center [595, 114] width 371 height 19
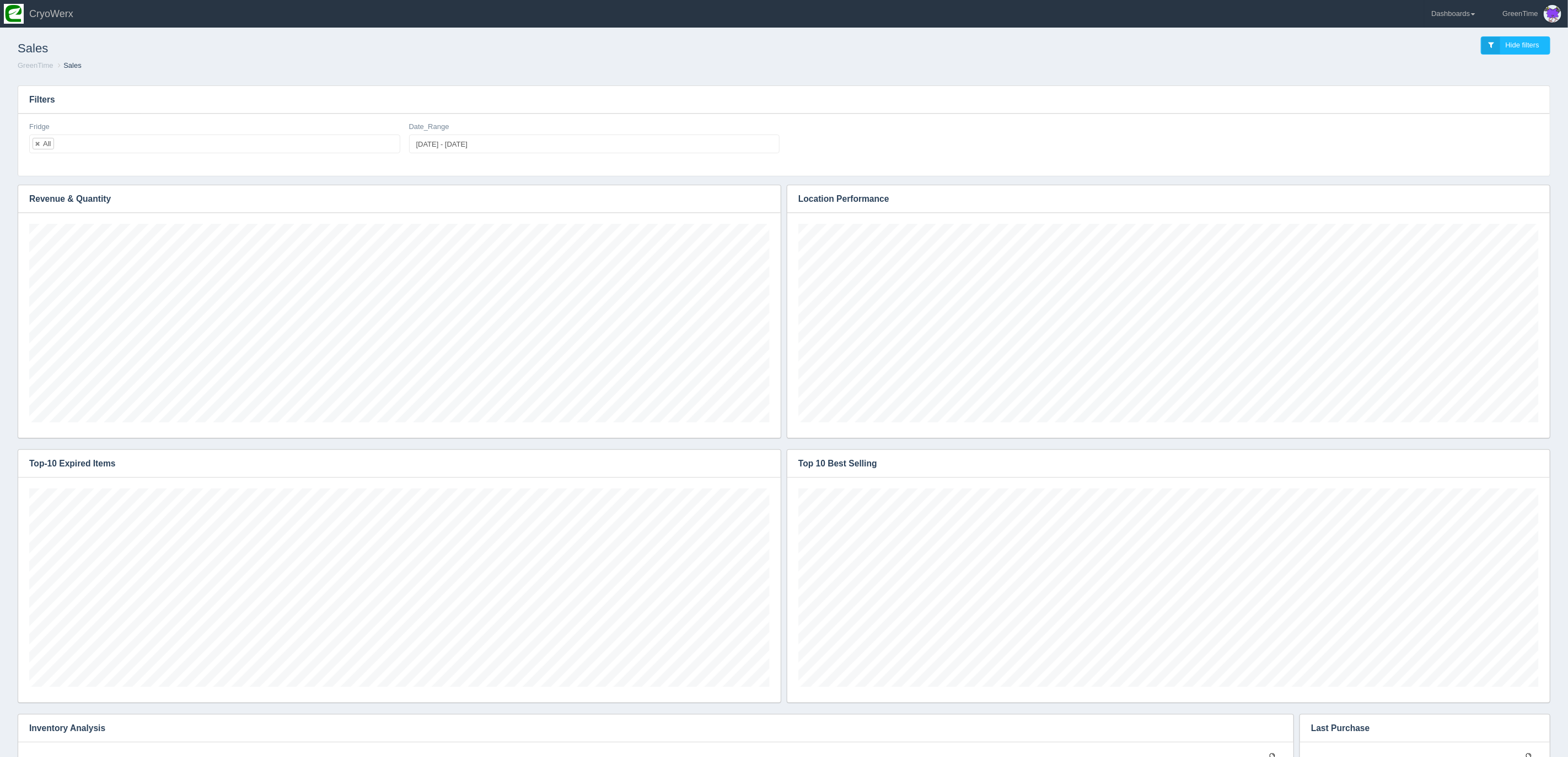
click at [441, 147] on input "2025-10-06 - 2025-10-07" at bounding box center [595, 144] width 371 height 19
type input "2025-10-06"
type input "2025-10-09"
type input "2025-10-06 - 2025-10-09"
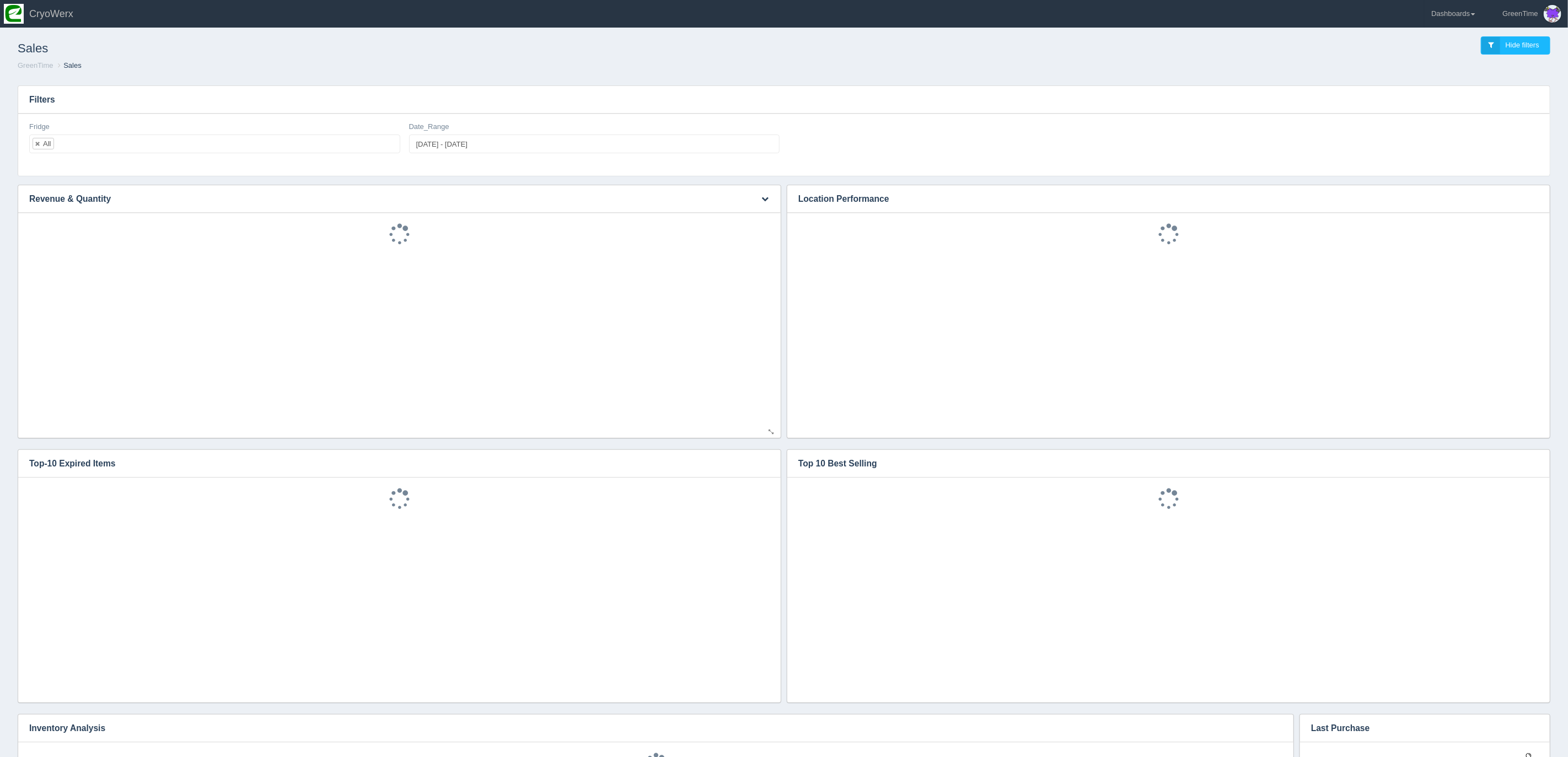
drag, startPoint x: 546, startPoint y: 239, endPoint x: 558, endPoint y: 242, distance: 12.4
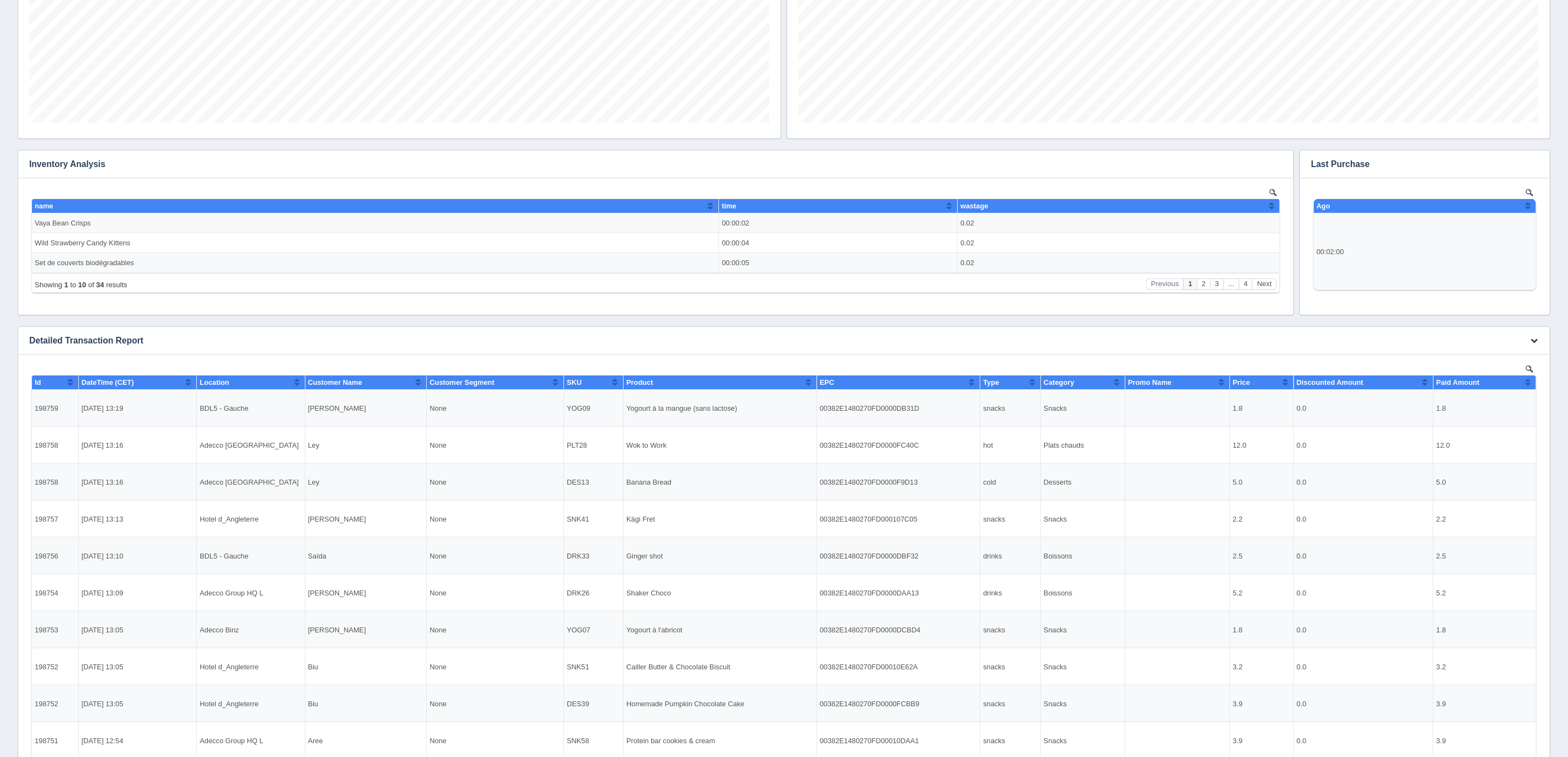
scroll to position [198, 740]
click at [1535, 341] on icon "button" at bounding box center [1534, 340] width 7 height 7
click at [1486, 354] on link "Download CSV" at bounding box center [1497, 357] width 88 height 16
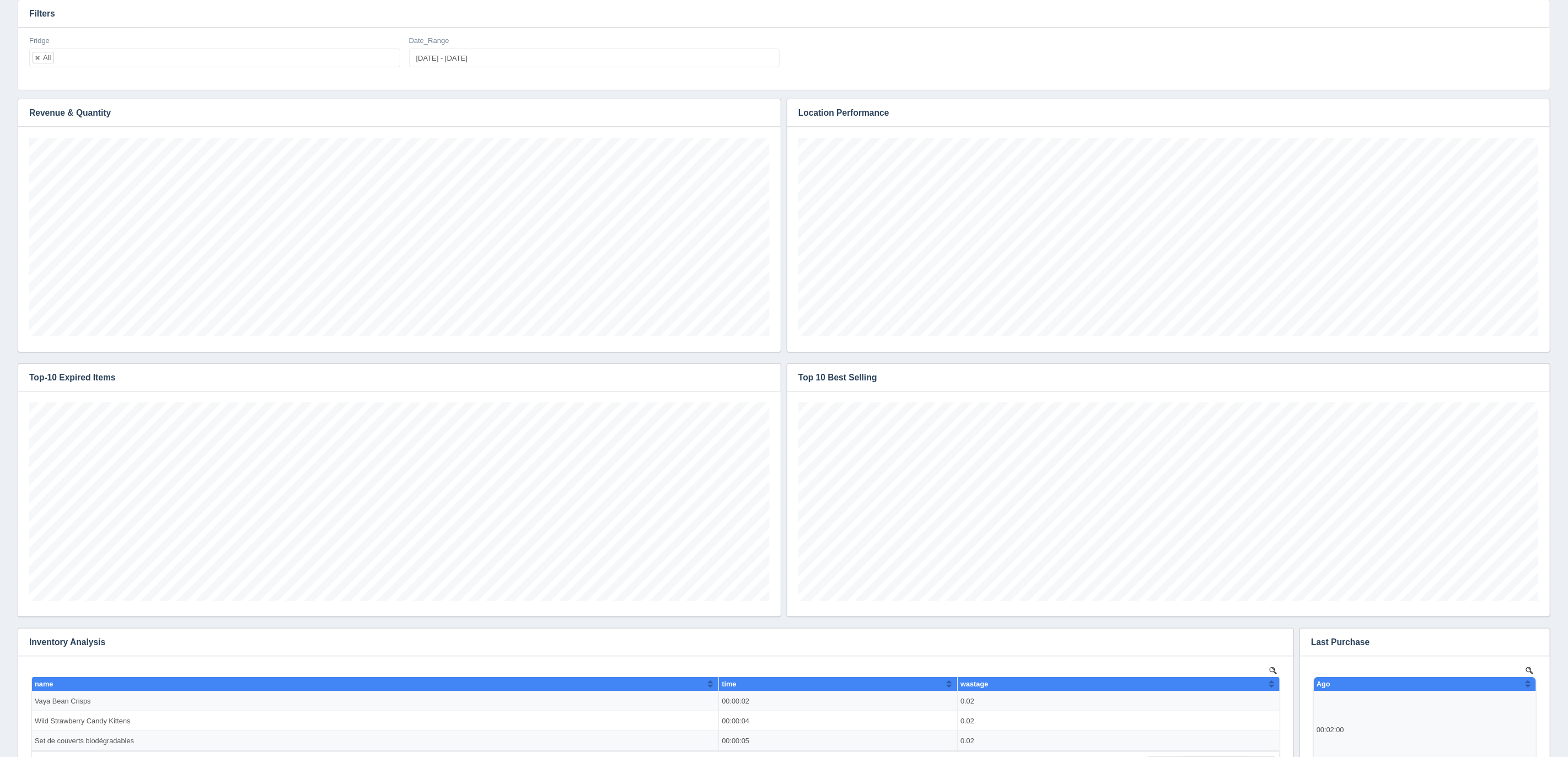
scroll to position [0, 0]
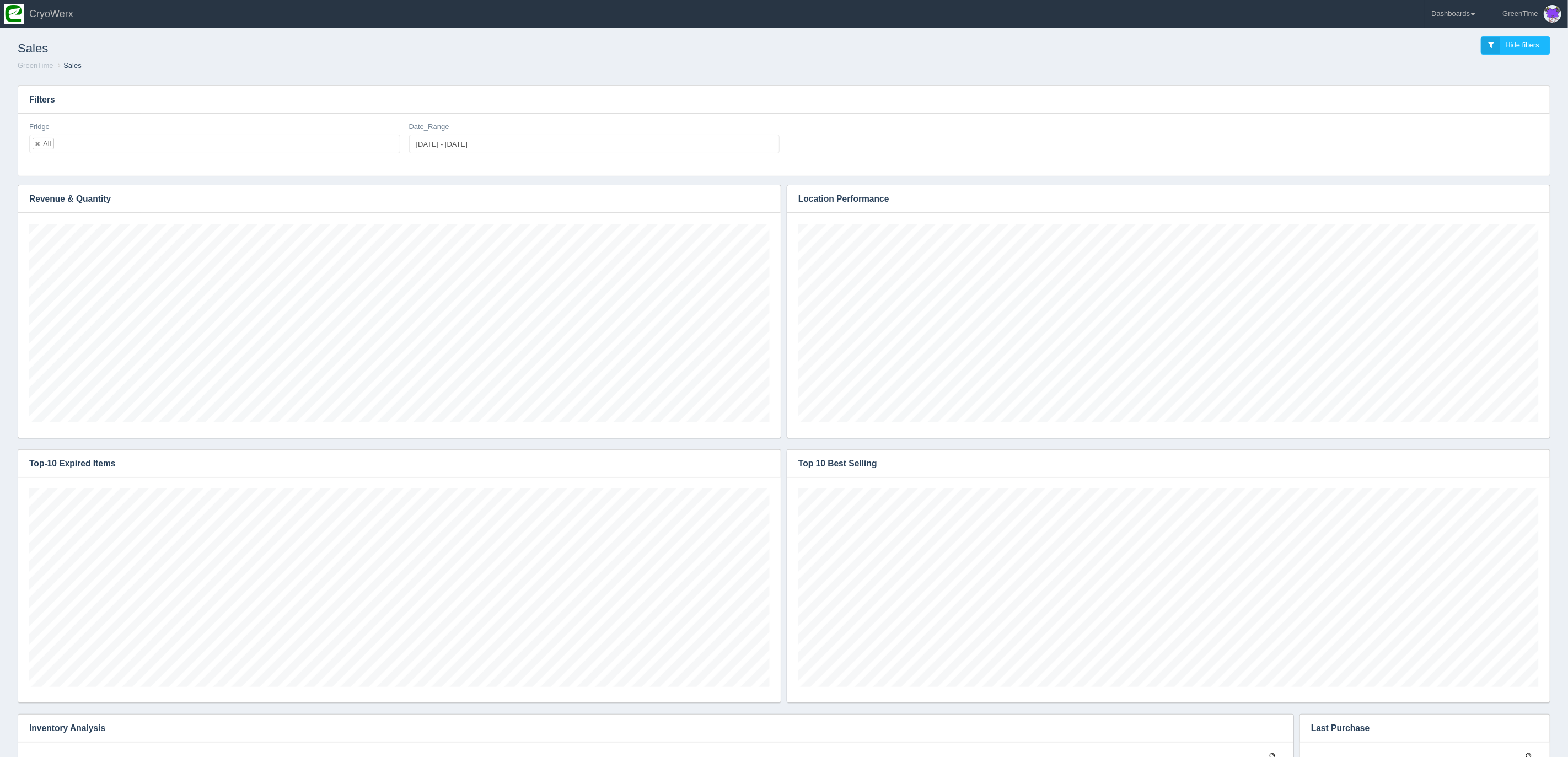
click at [1264, 66] on ol "GreenTime Sales" at bounding box center [783, 66] width 1550 height 10
click at [1472, 12] on link "Dashboards" at bounding box center [1454, 13] width 57 height 27
click at [1457, 78] on link "GreenTime" at bounding box center [1499, 80] width 149 height 21
click at [1457, 123] on link "Inventory" at bounding box center [1499, 123] width 149 height 21
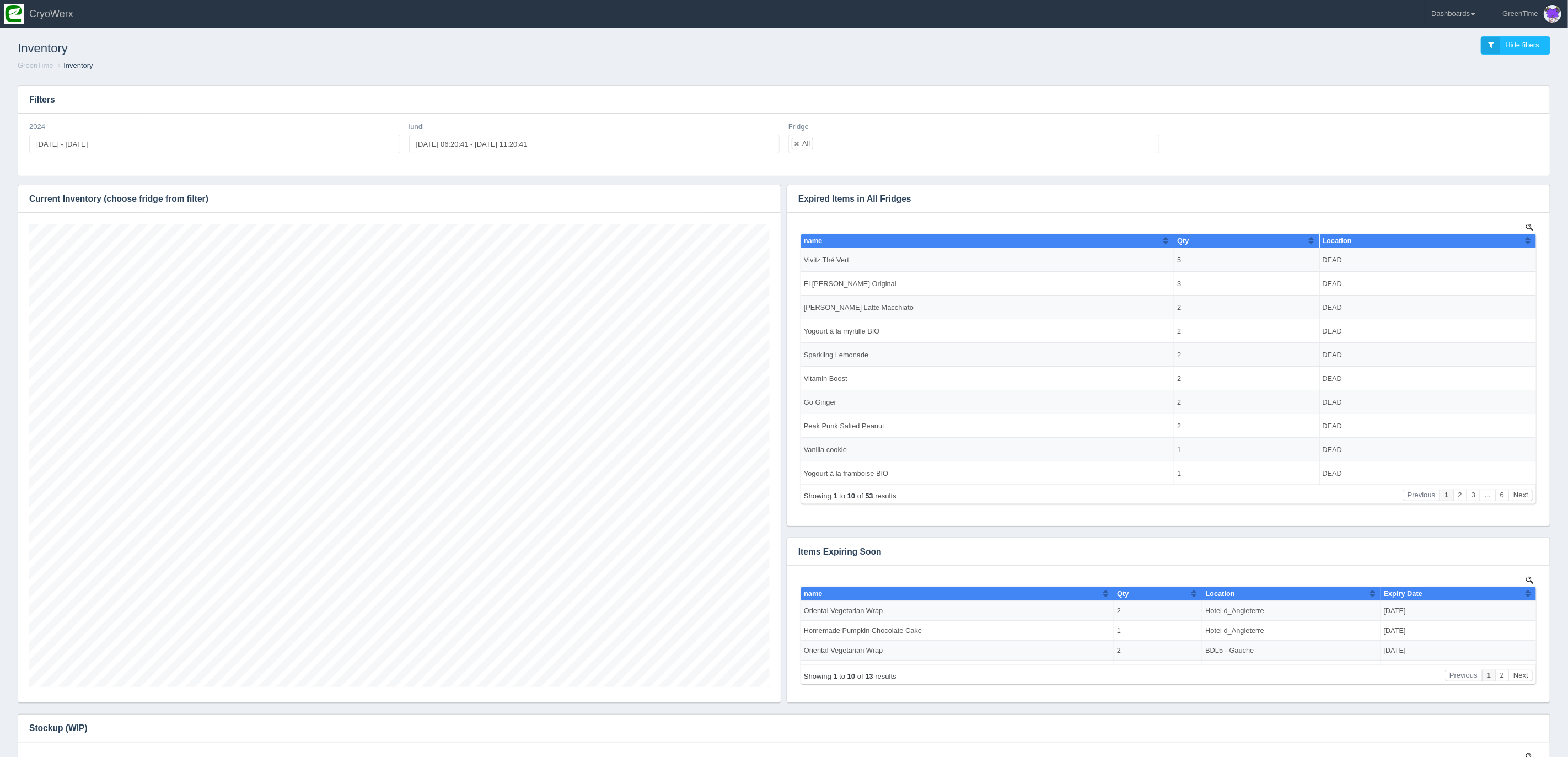
scroll to position [463, 740]
click at [765, 198] on icon "button" at bounding box center [765, 199] width 7 height 7
click at [723, 214] on link "Download CSV" at bounding box center [728, 215] width 88 height 16
